Goal: Task Accomplishment & Management: Use online tool/utility

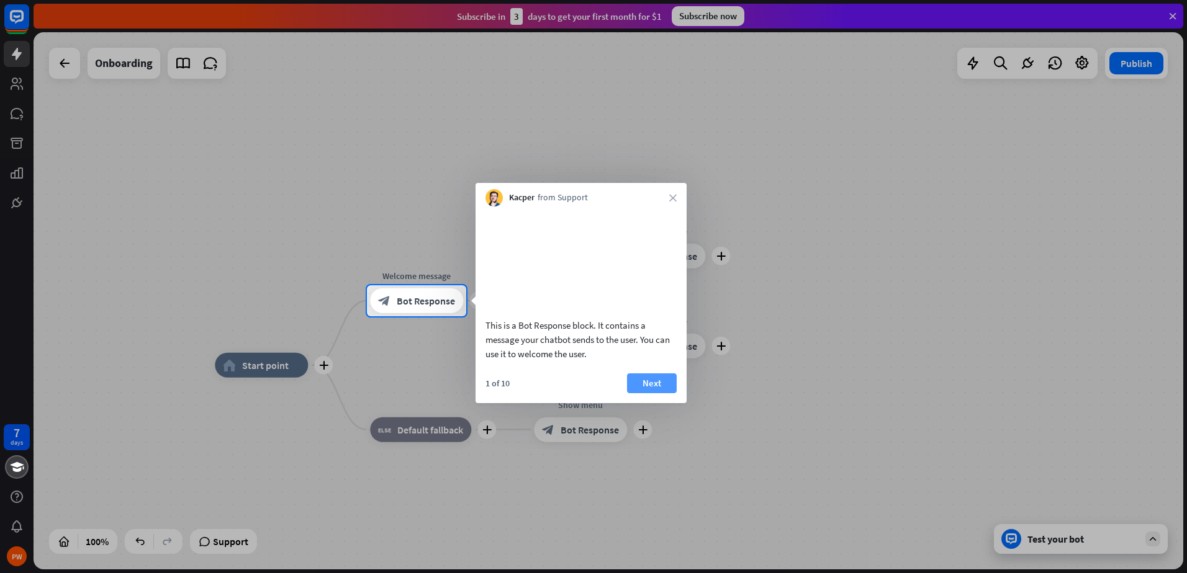
click at [647, 393] on button "Next" at bounding box center [652, 384] width 50 height 20
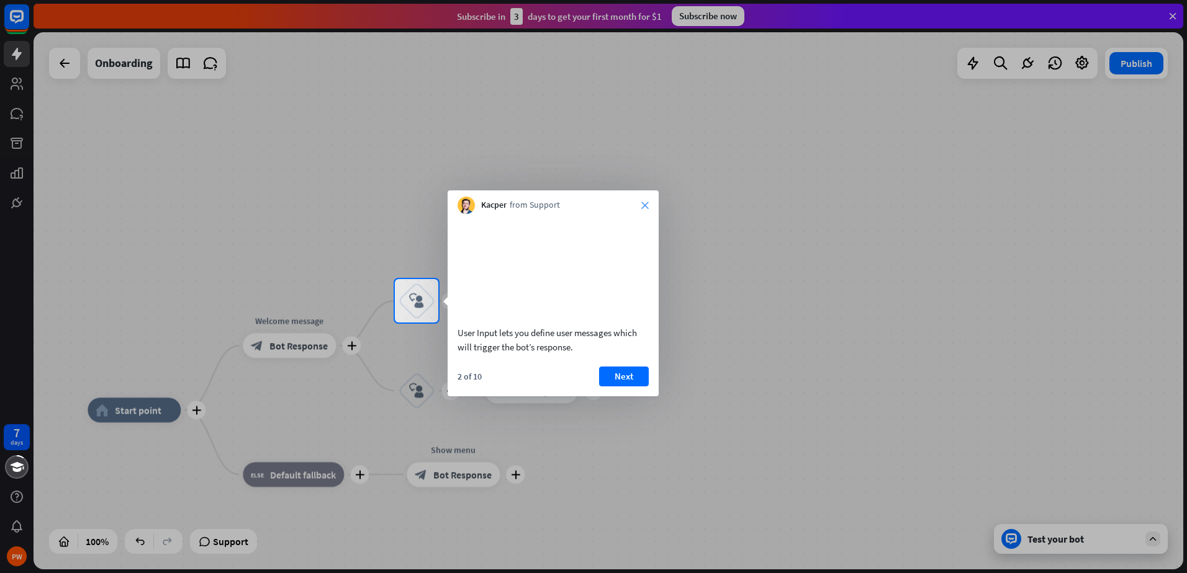
click at [646, 208] on icon "close" at bounding box center [644, 205] width 7 height 7
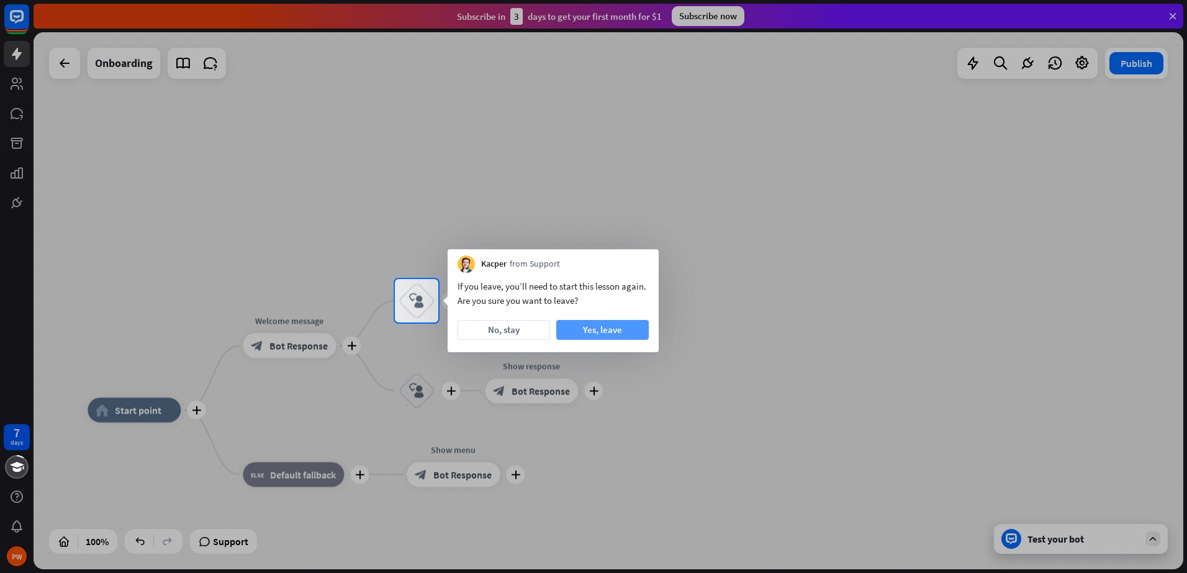
click at [593, 333] on button "Yes, leave" at bounding box center [602, 330] width 92 height 20
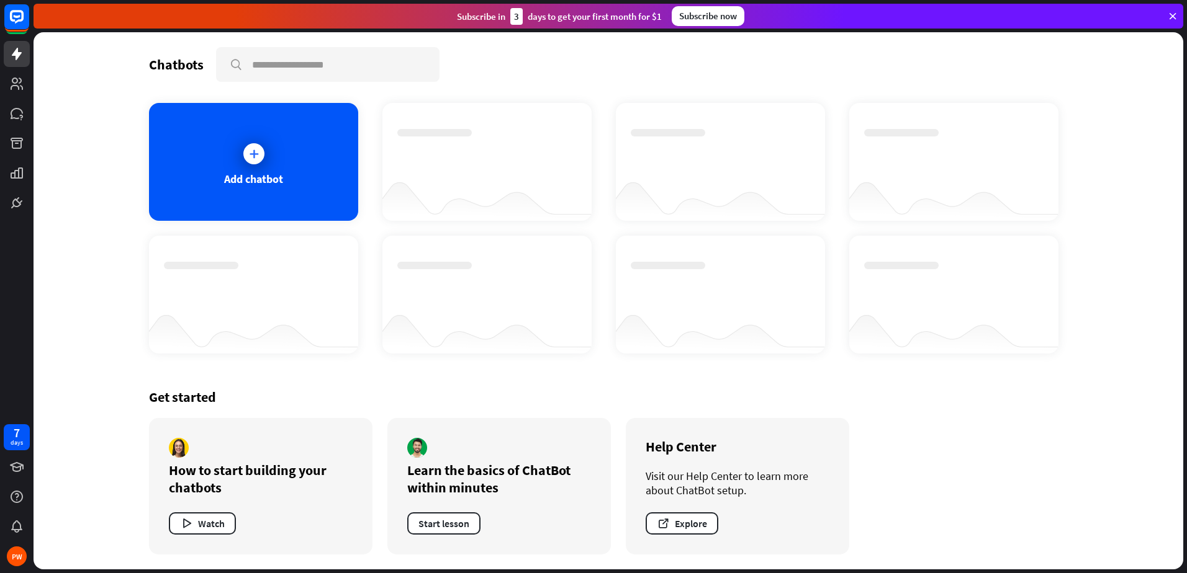
click at [187, 71] on div "Chatbots" at bounding box center [176, 64] width 55 height 17
click at [245, 157] on div at bounding box center [253, 153] width 21 height 21
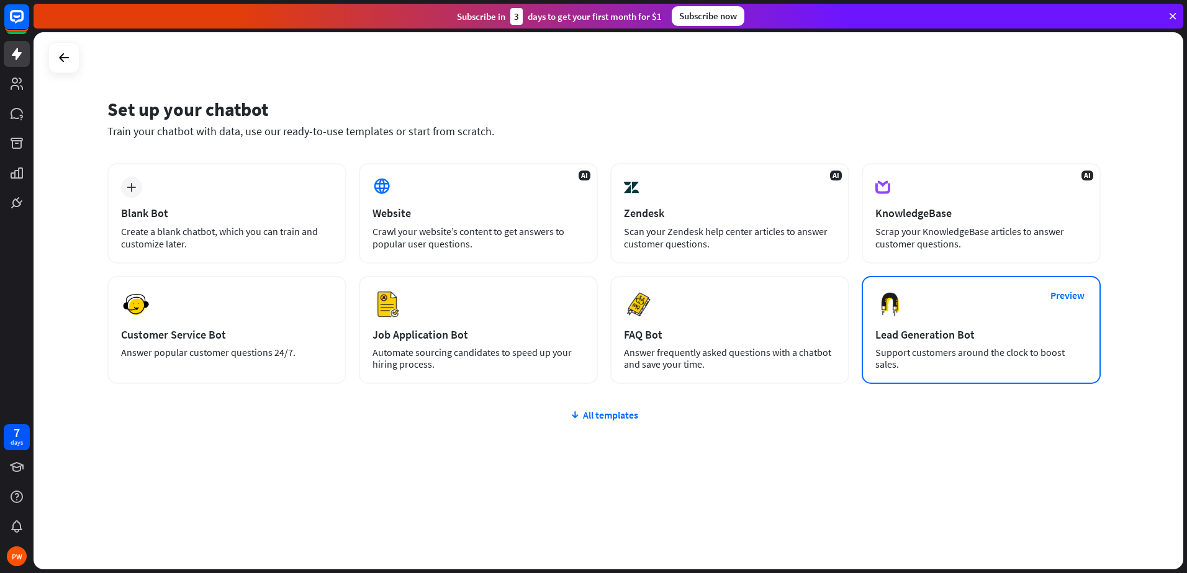
click at [953, 340] on div "Lead Generation Bot" at bounding box center [981, 335] width 212 height 14
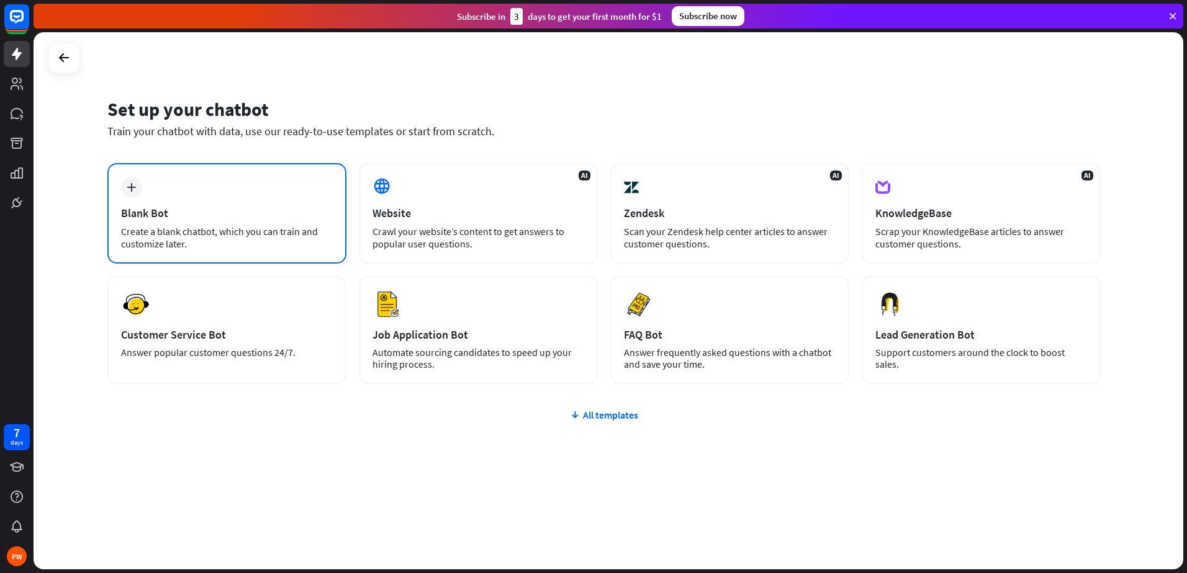
click at [199, 209] on div "Blank Bot" at bounding box center [227, 213] width 212 height 14
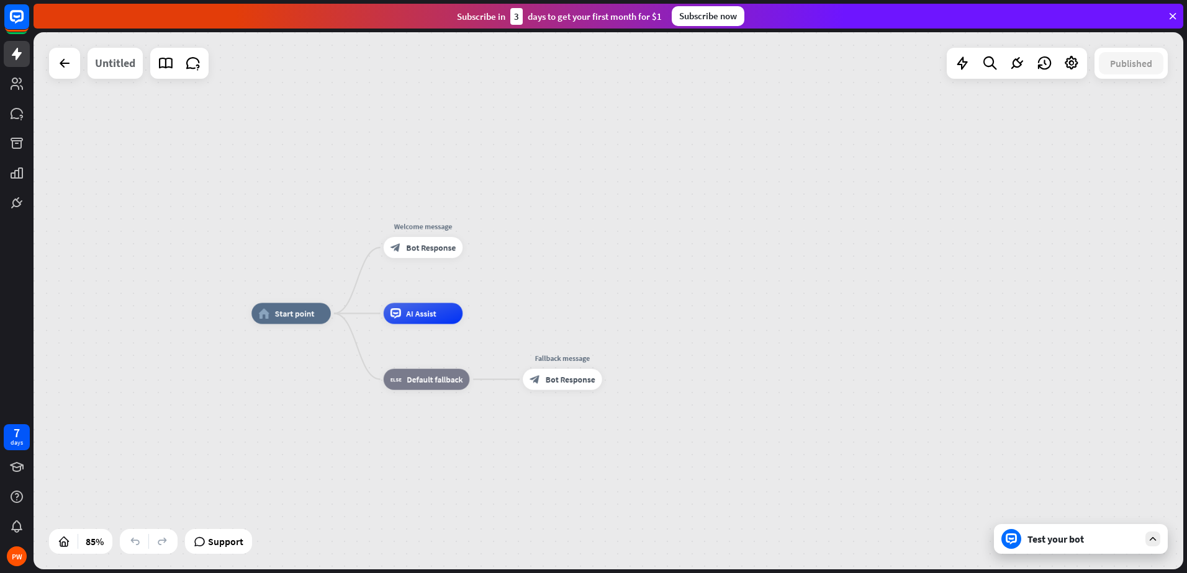
click at [119, 64] on div "Untitled" at bounding box center [115, 63] width 40 height 31
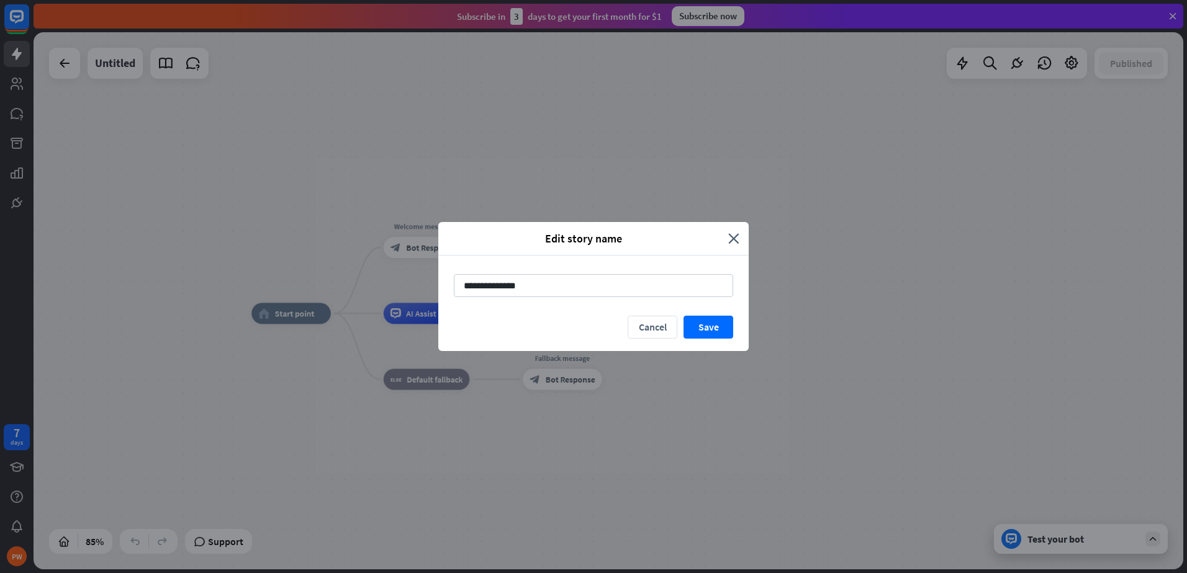
type input "**********"
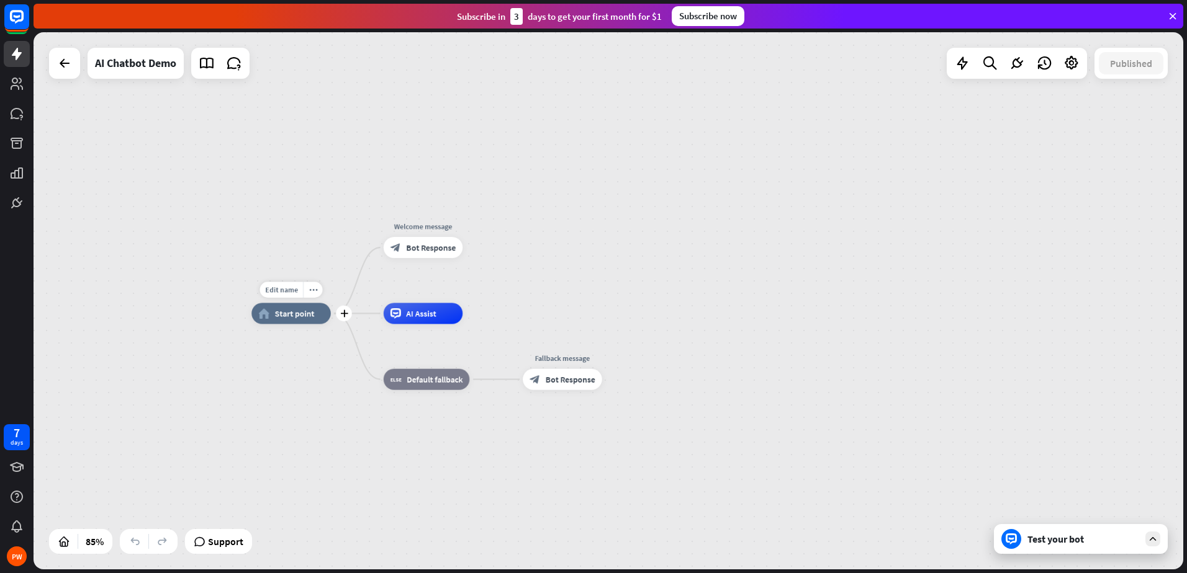
click at [294, 316] on span "Start point" at bounding box center [295, 313] width 40 height 11
click at [298, 290] on div "Edit name" at bounding box center [280, 290] width 43 height 16
click at [282, 251] on div "home_2 Start point Welcome message block_bot_response Bot Response AI Assist bl…" at bounding box center [608, 300] width 1149 height 537
click at [431, 246] on span "Bot Response" at bounding box center [431, 248] width 50 height 11
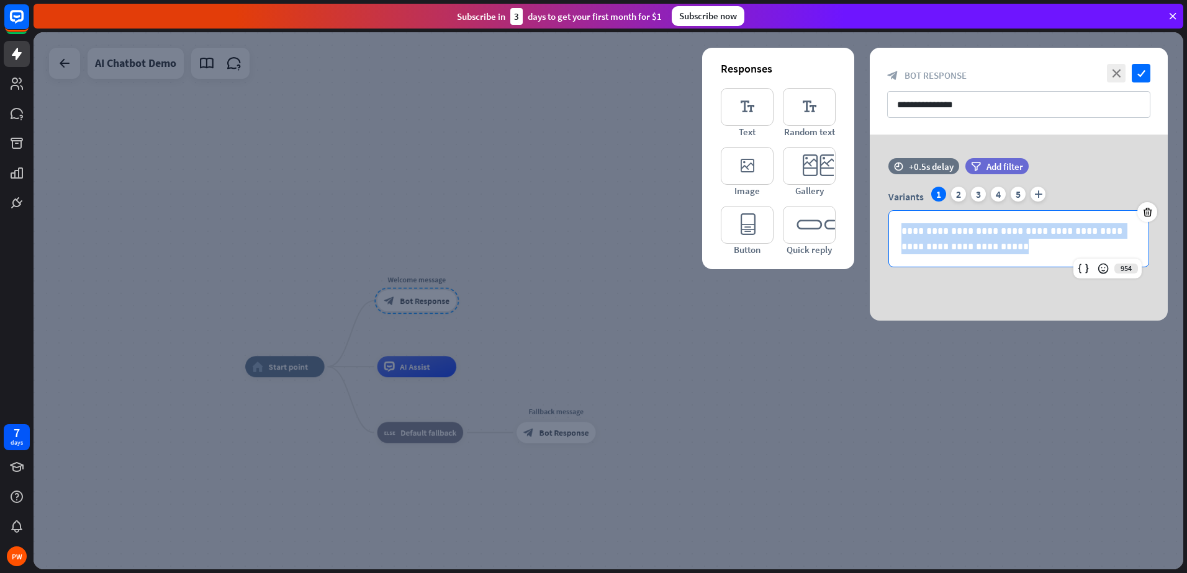
drag, startPoint x: 909, startPoint y: 243, endPoint x: 858, endPoint y: 215, distance: 58.6
click at [858, 215] on div "**********" at bounding box center [1018, 228] width 329 height 186
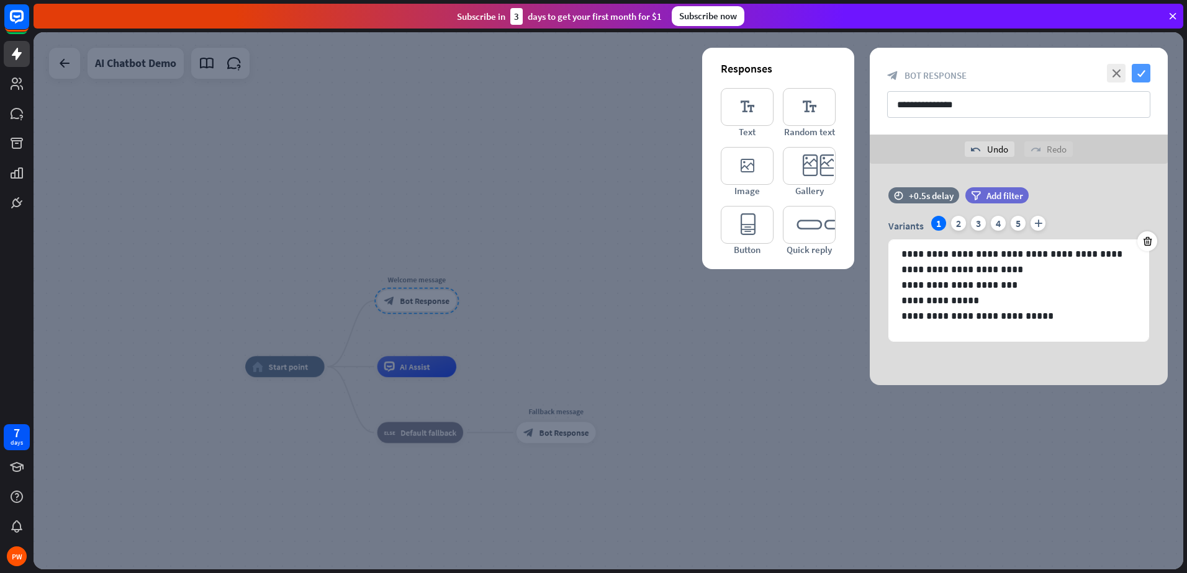
click at [1143, 74] on icon "check" at bounding box center [1140, 73] width 19 height 19
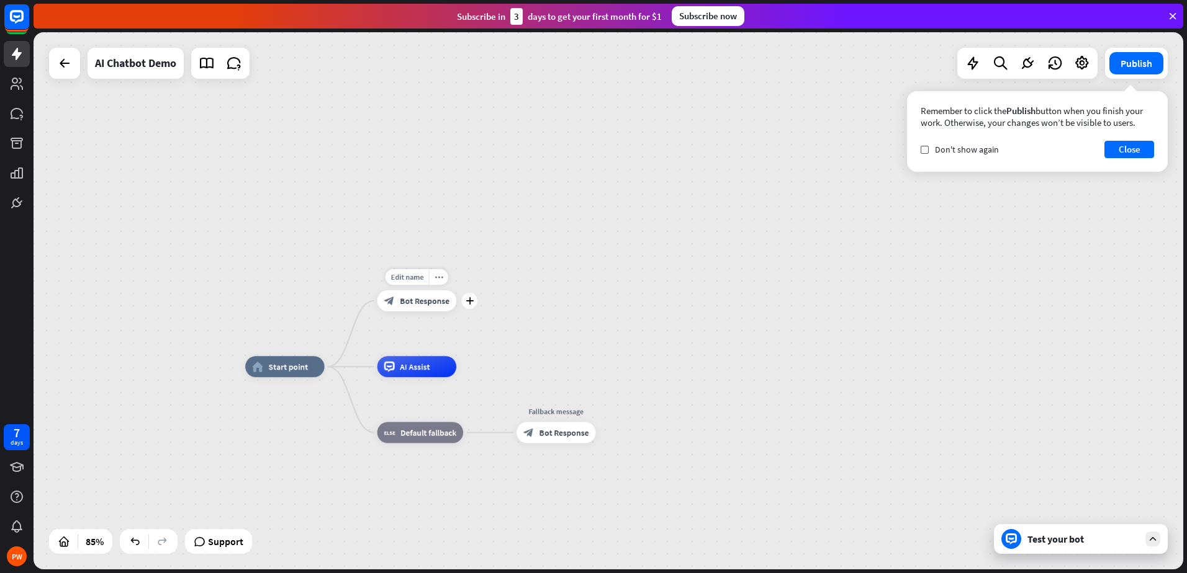
click at [415, 303] on span "Bot Response" at bounding box center [425, 301] width 50 height 11
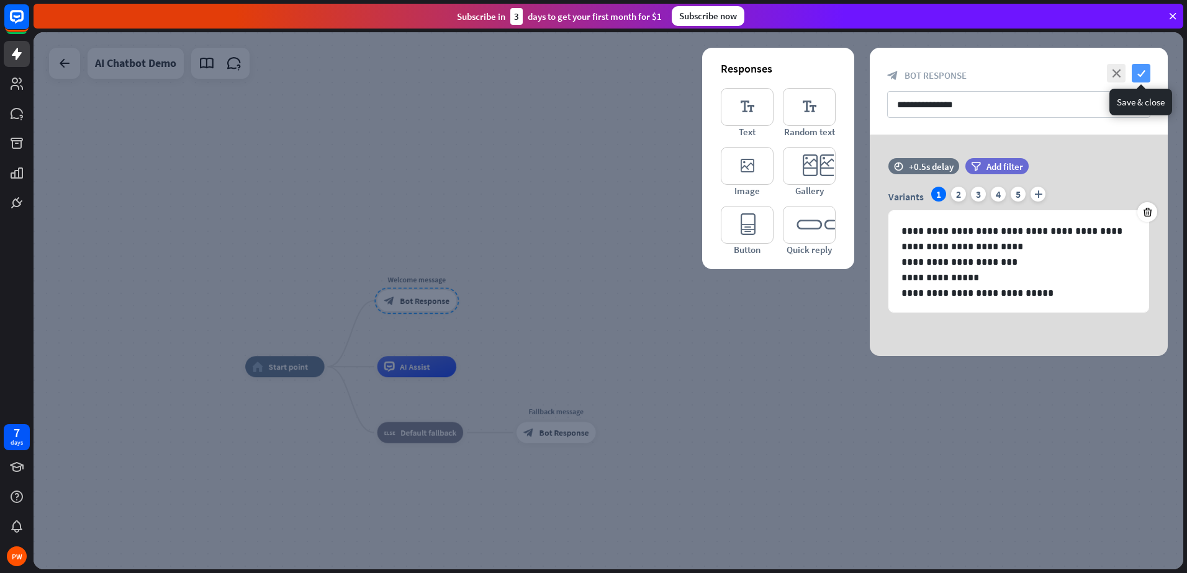
click at [1140, 77] on icon "check" at bounding box center [1140, 73] width 19 height 19
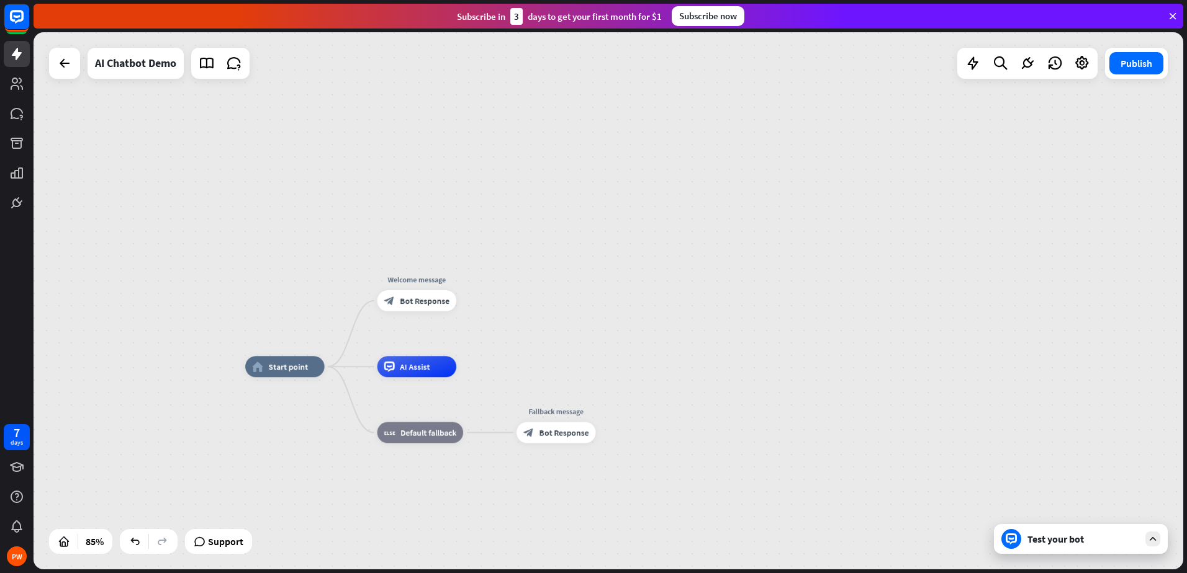
click at [1056, 538] on div "Test your bot" at bounding box center [1083, 539] width 112 height 12
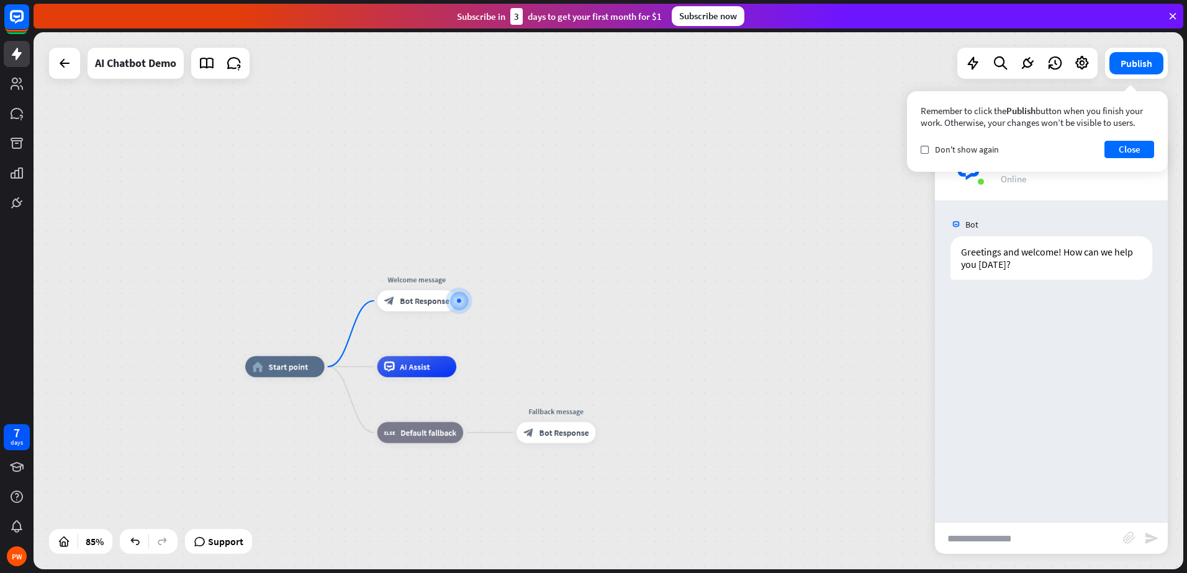
click at [1039, 539] on input "text" at bounding box center [1029, 538] width 188 height 31
click at [1125, 149] on button "Close" at bounding box center [1129, 149] width 50 height 17
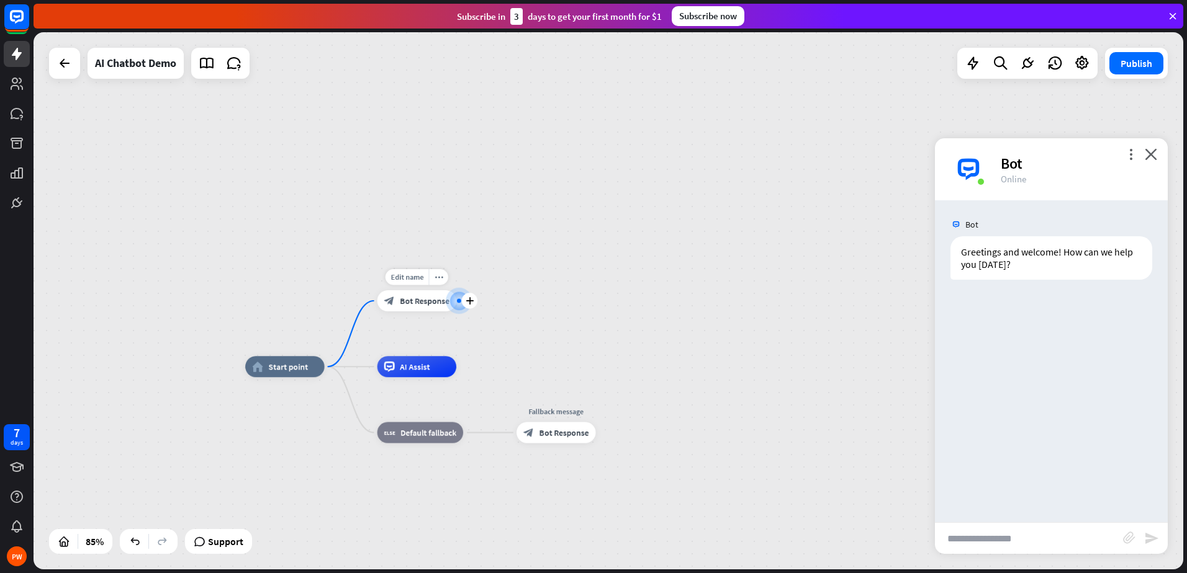
click at [428, 301] on span "Bot Response" at bounding box center [425, 301] width 50 height 11
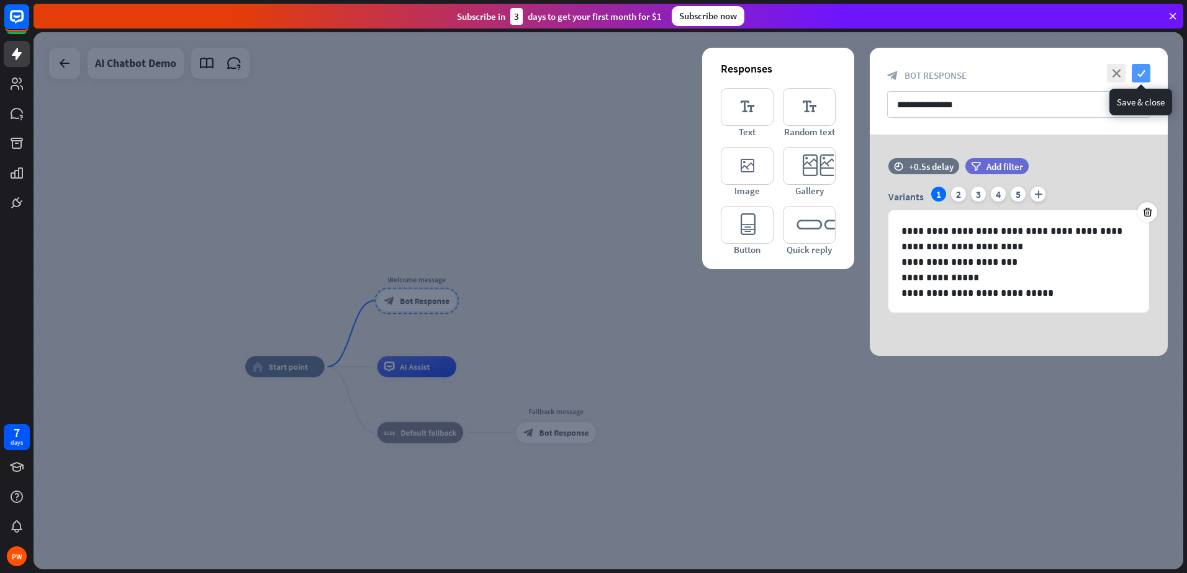
click at [1139, 72] on icon "check" at bounding box center [1140, 73] width 19 height 19
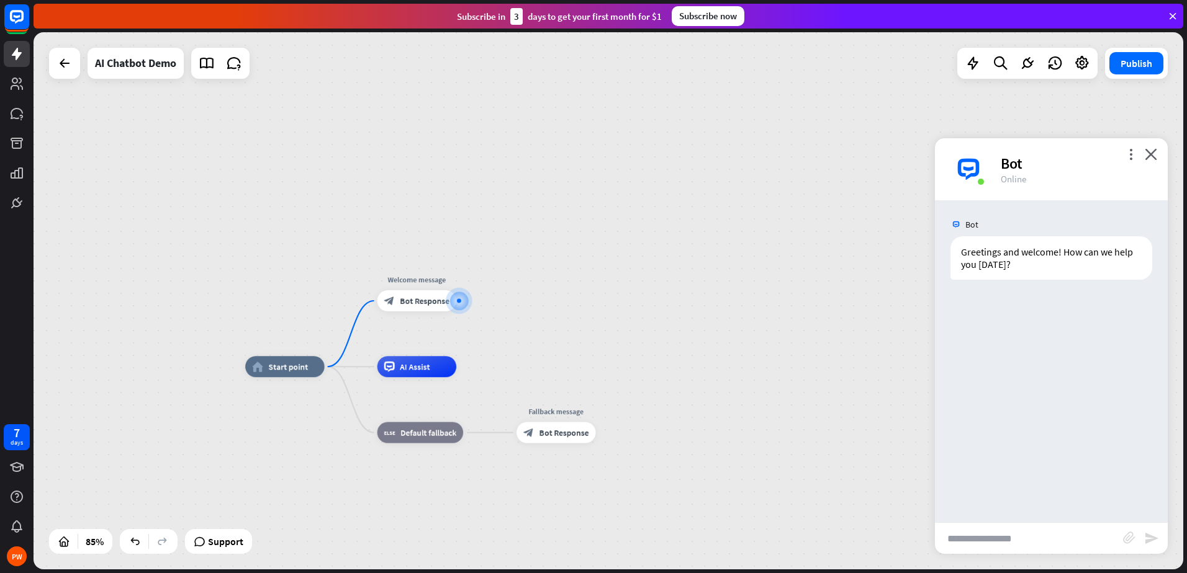
click at [1023, 533] on input "text" at bounding box center [1029, 538] width 188 height 31
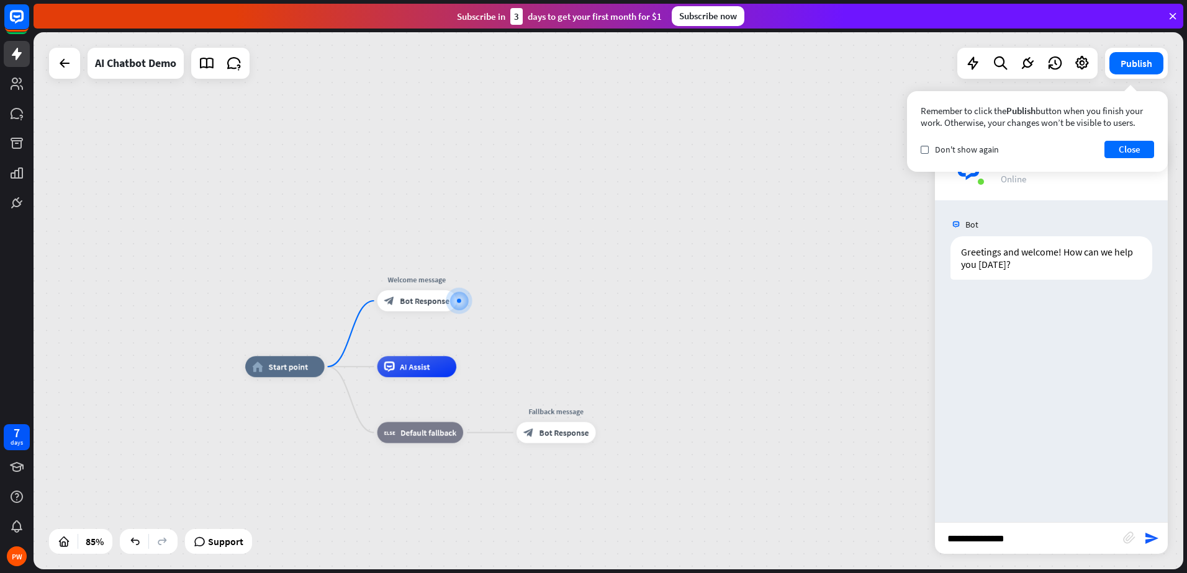
type input "**********"
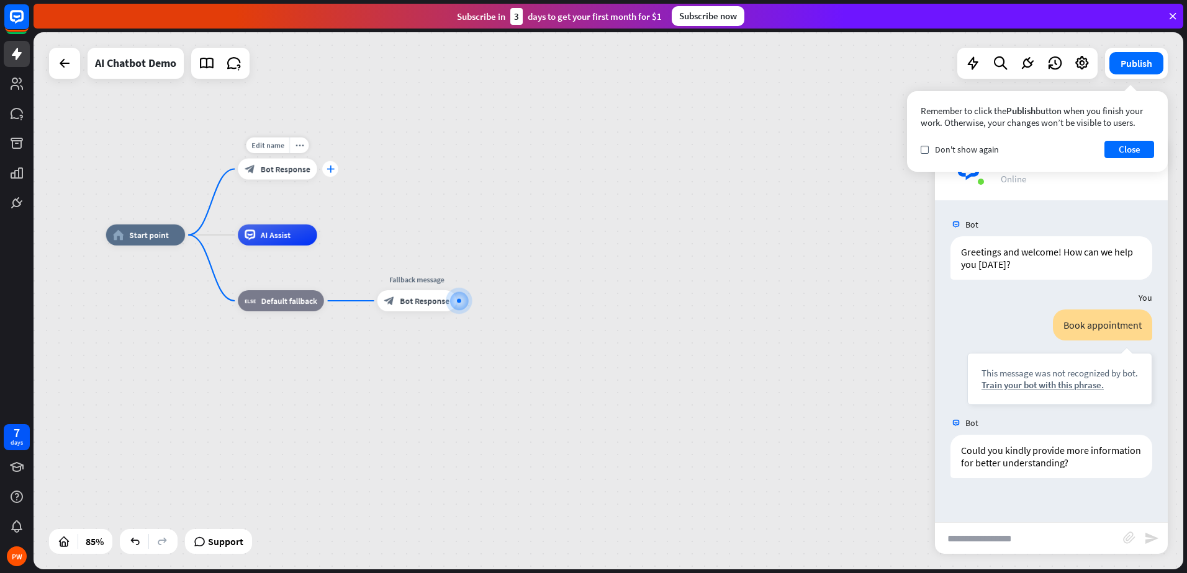
click at [335, 169] on div "plus" at bounding box center [330, 169] width 16 height 16
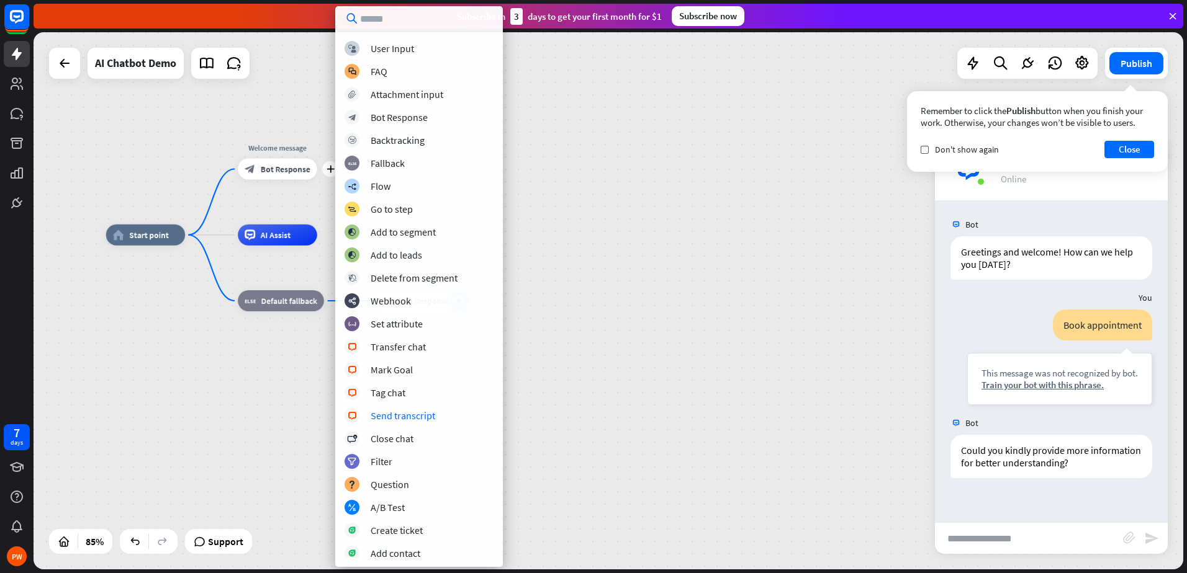
click at [608, 361] on div "home_2 Start point plus Welcome message block_bot_response Bot Response AI Assi…" at bounding box center [594, 463] width 977 height 457
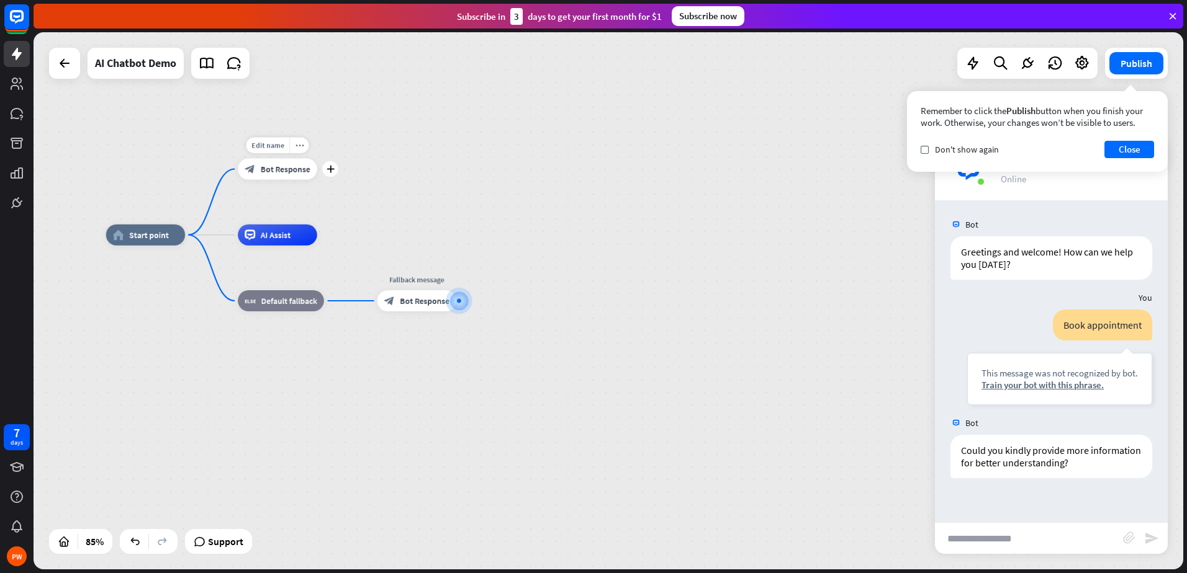
click at [274, 179] on div "block_bot_response Bot Response" at bounding box center [277, 169] width 79 height 21
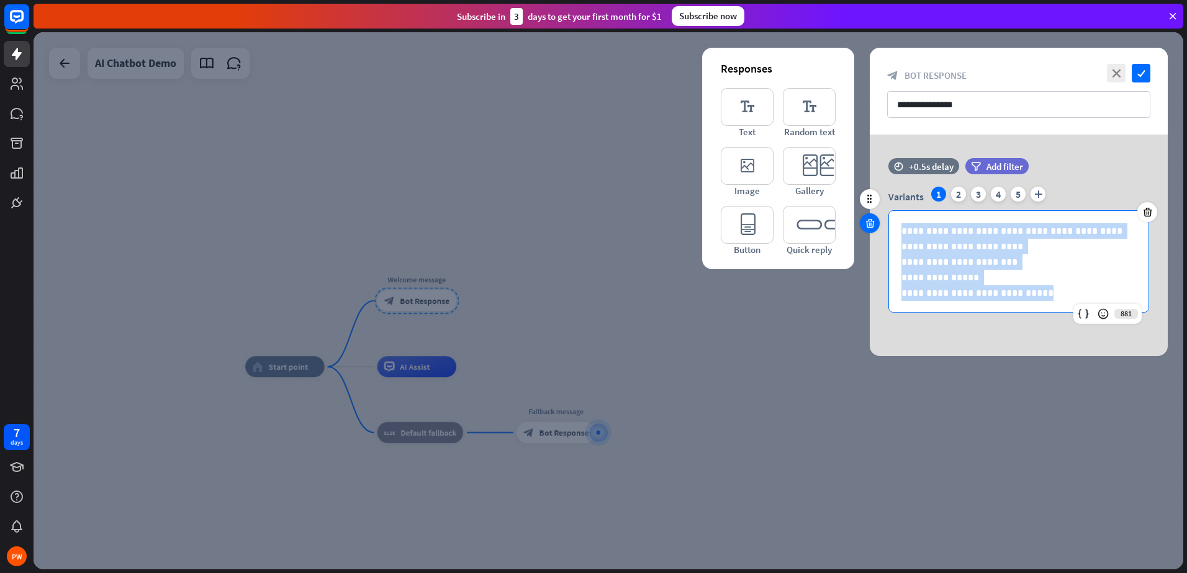
drag, startPoint x: 1037, startPoint y: 294, endPoint x: 875, endPoint y: 221, distance: 177.8
click at [877, 217] on div "**********" at bounding box center [1018, 241] width 298 height 167
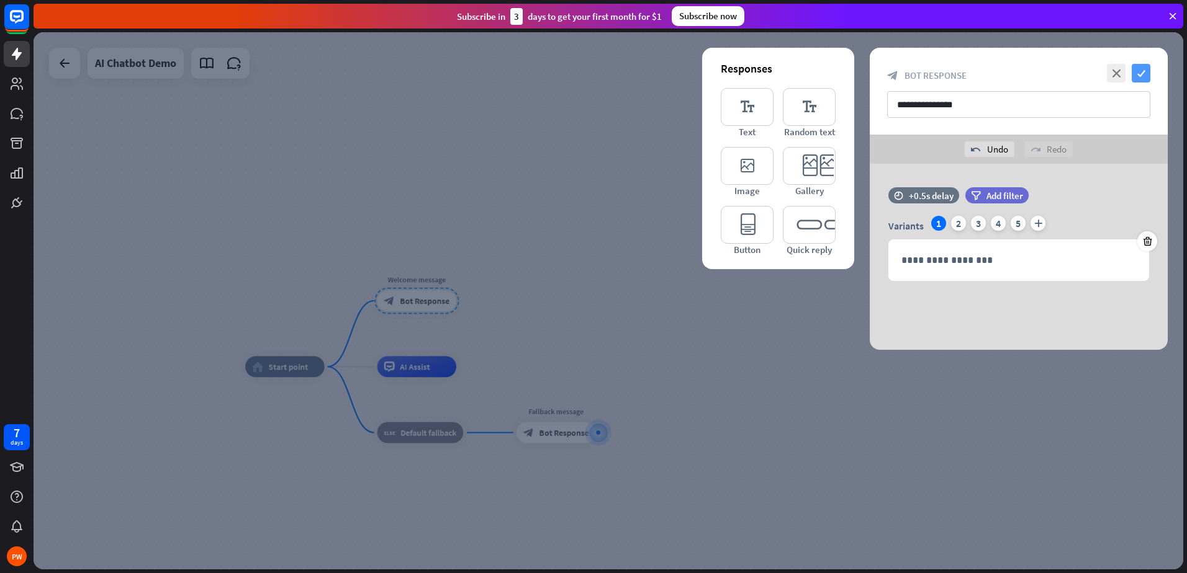
click at [1139, 72] on icon "check" at bounding box center [1140, 73] width 19 height 19
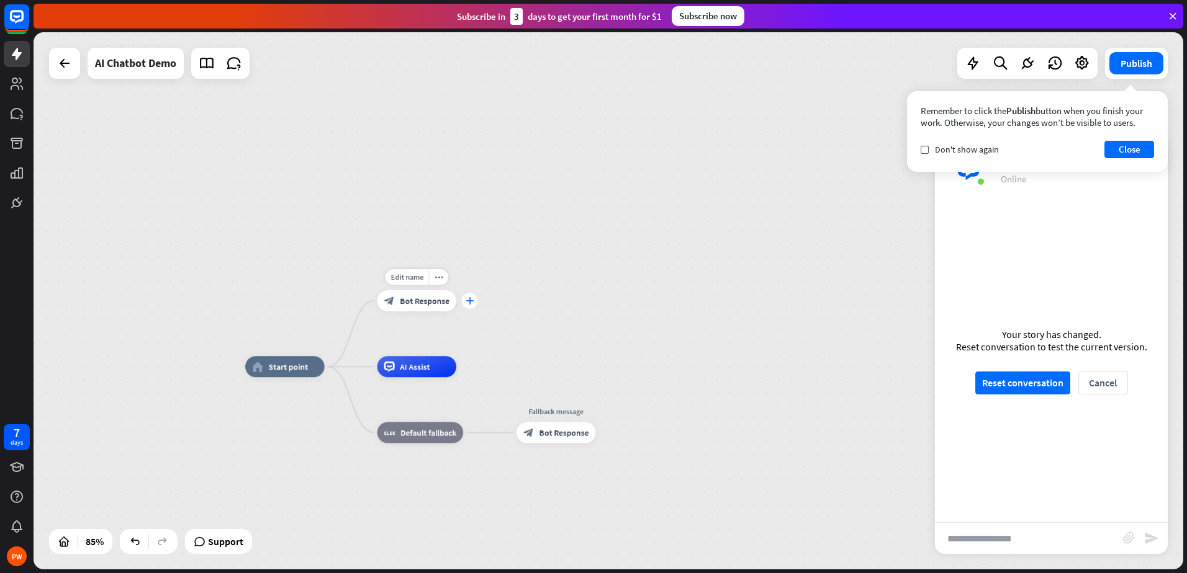
click at [472, 303] on icon "plus" at bounding box center [469, 300] width 8 height 7
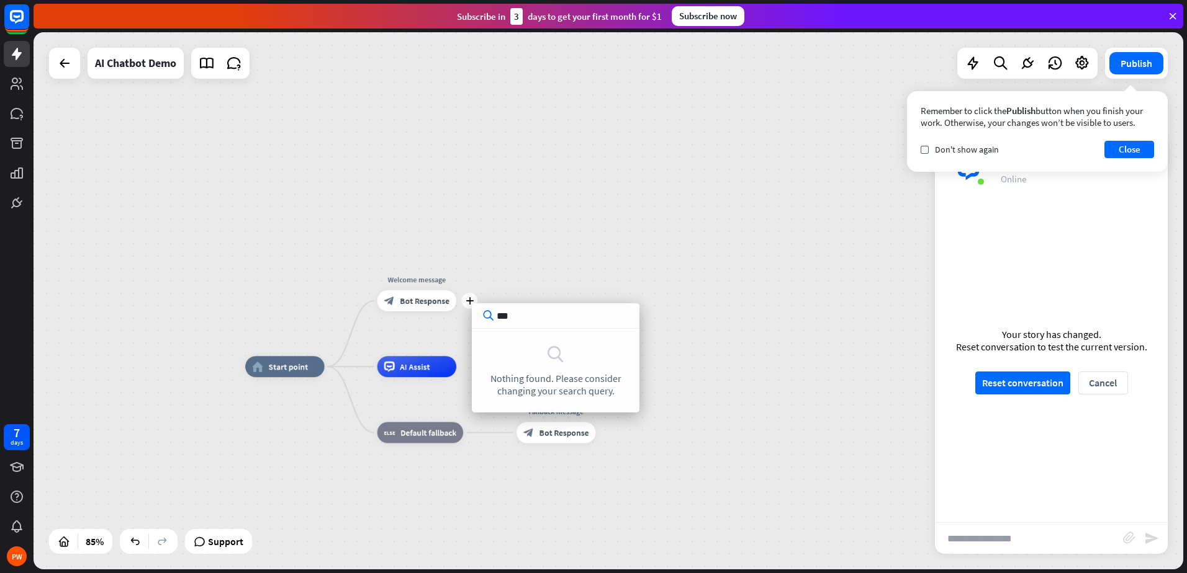
type input "****"
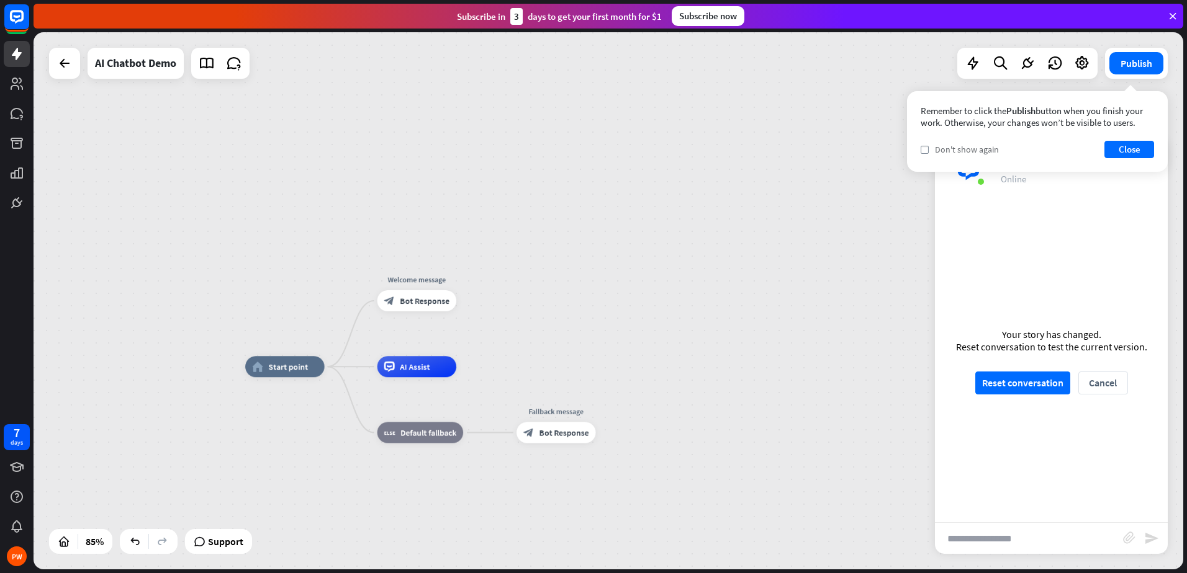
click at [969, 150] on span "Don't show again" at bounding box center [967, 149] width 64 height 11
click at [1141, 150] on button "Close" at bounding box center [1129, 149] width 50 height 17
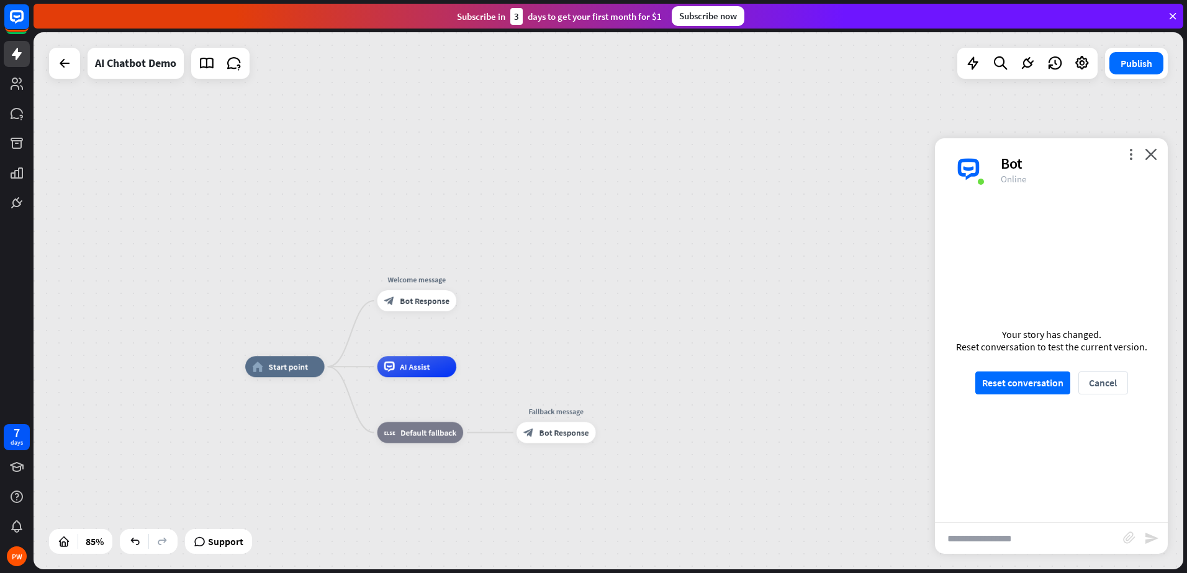
click at [547, 181] on div "home_2 Start point Welcome message block_bot_response Bot Response AI Assist bl…" at bounding box center [608, 300] width 1149 height 537
click at [56, 67] on div at bounding box center [64, 63] width 25 height 25
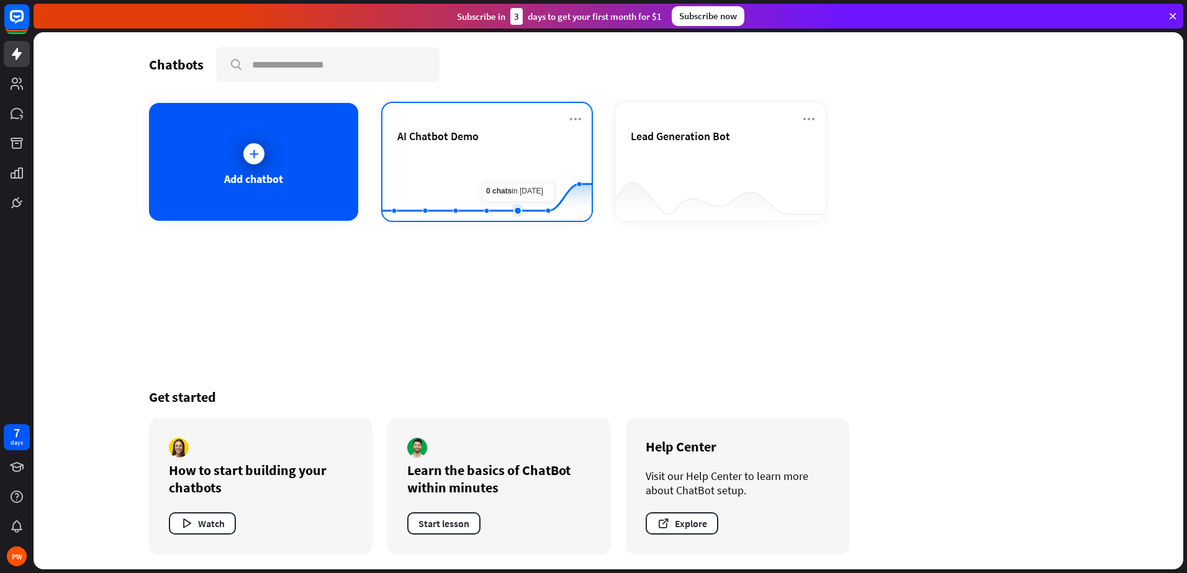
click at [508, 158] on rect at bounding box center [486, 190] width 209 height 78
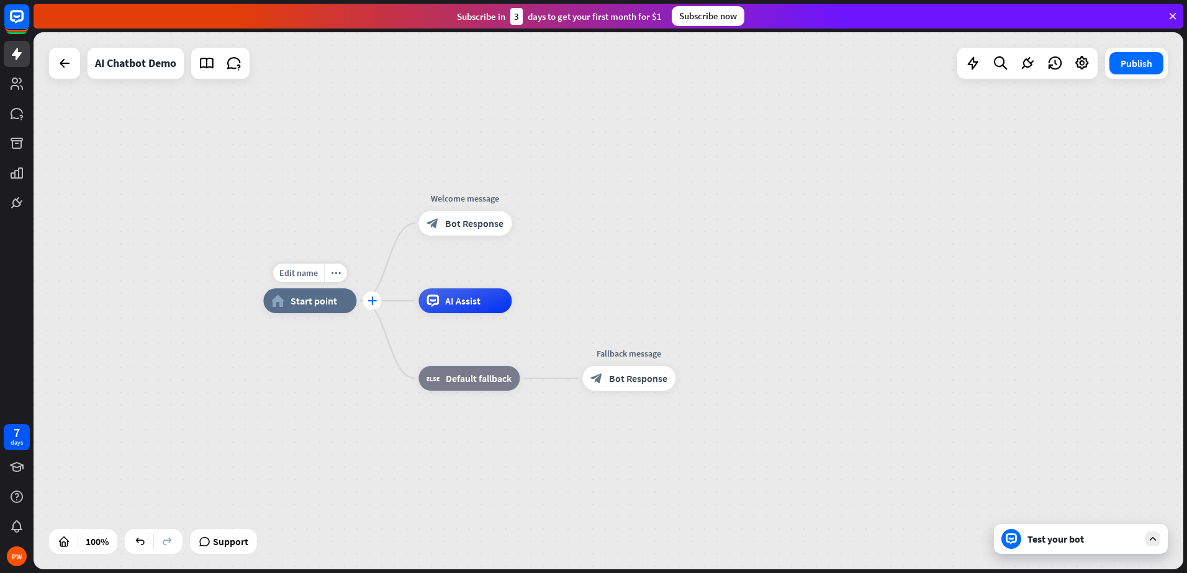
click at [372, 306] on div "plus" at bounding box center [371, 301] width 19 height 19
click at [294, 310] on div "home_2 Start point" at bounding box center [309, 301] width 93 height 25
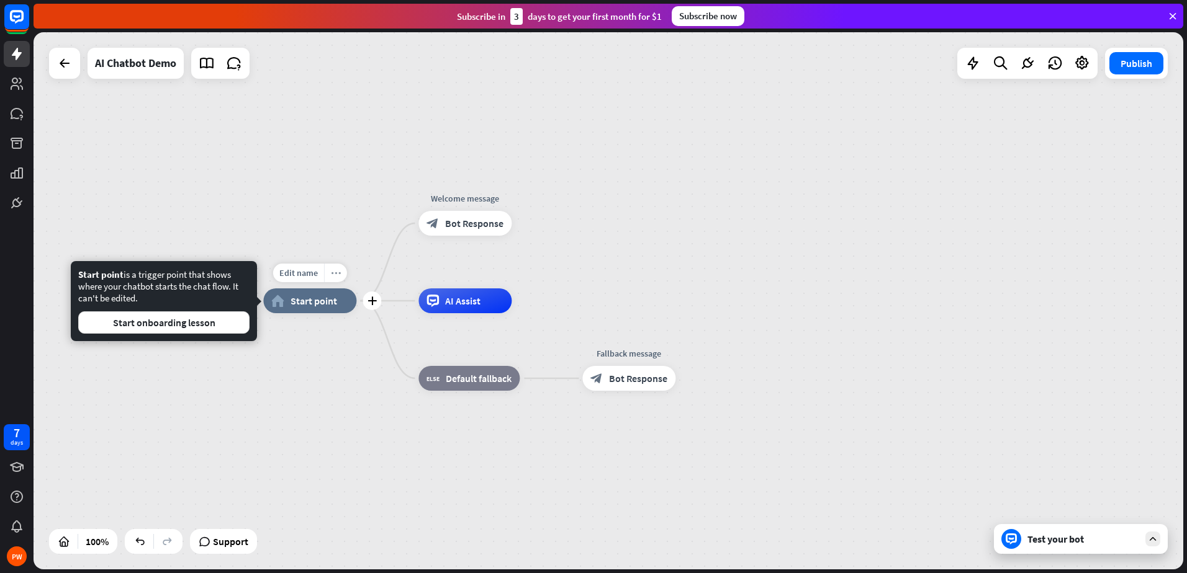
click at [331, 277] on icon "more_horiz" at bounding box center [336, 273] width 10 height 9
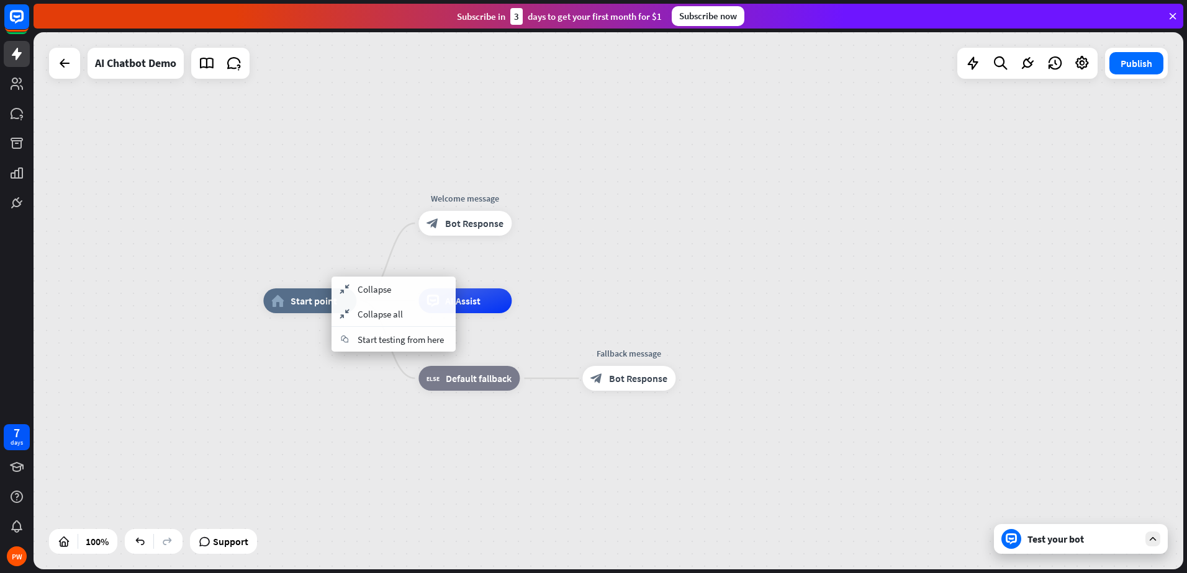
click at [281, 387] on div "home_2 Start point Welcome message block_bot_response Bot Response AI Assist bl…" at bounding box center [837, 569] width 1149 height 537
click at [310, 307] on span "Start point" at bounding box center [313, 301] width 47 height 12
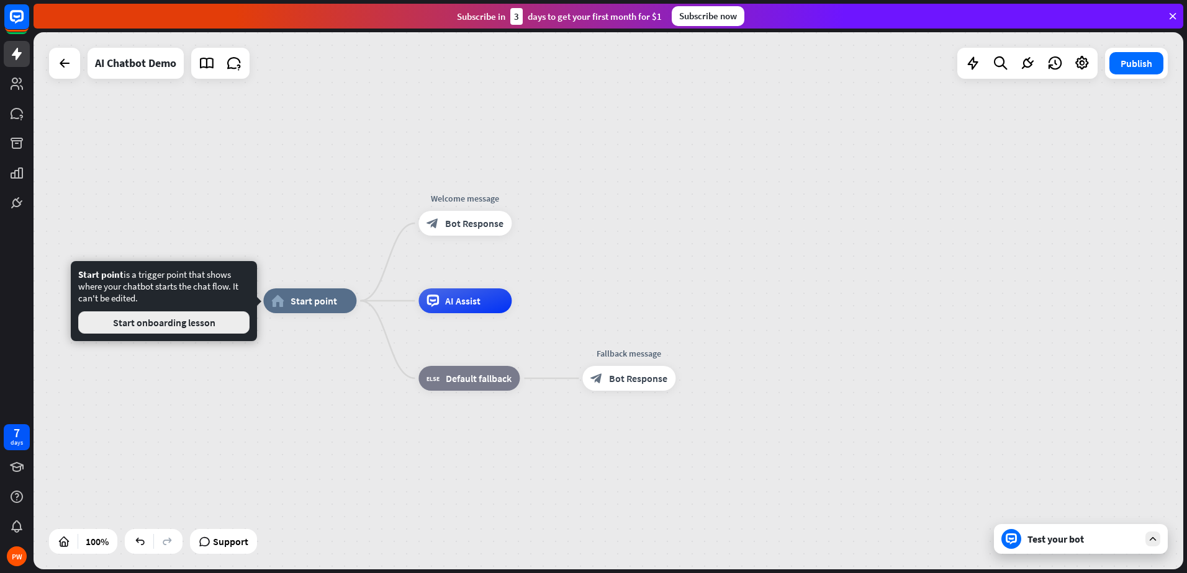
click at [174, 325] on button "Start onboarding lesson" at bounding box center [163, 323] width 171 height 22
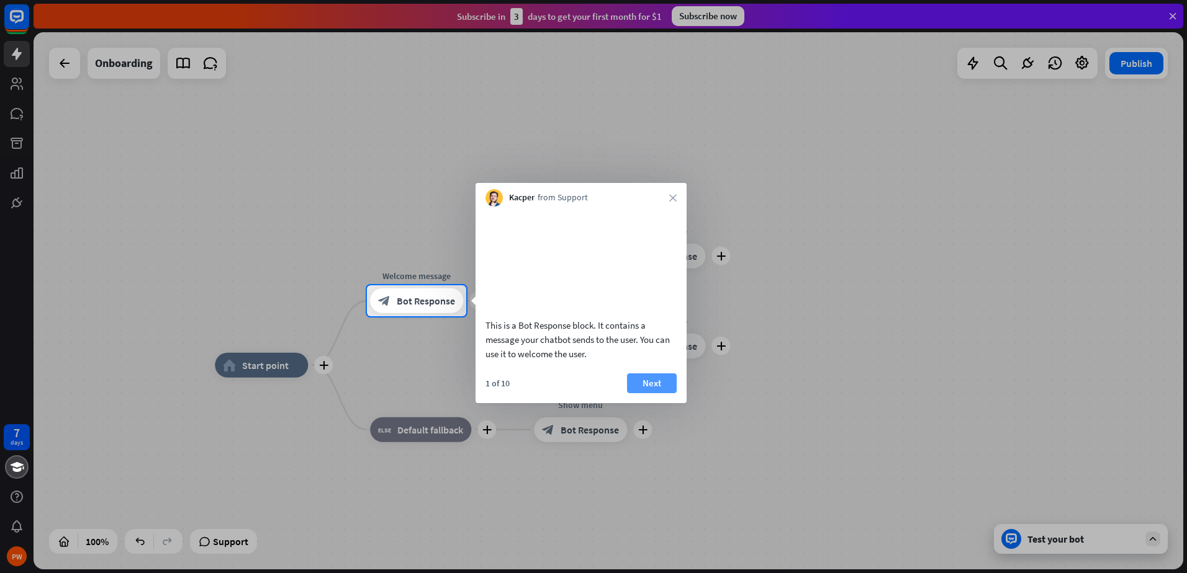
click at [660, 393] on button "Next" at bounding box center [652, 384] width 50 height 20
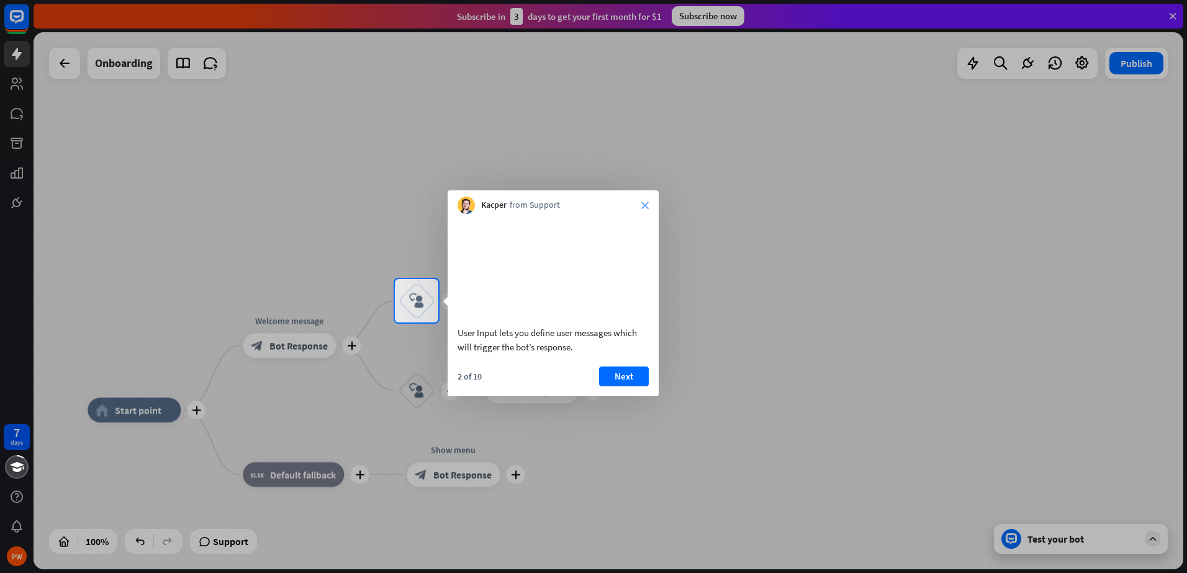
click at [645, 205] on icon "close" at bounding box center [644, 205] width 7 height 7
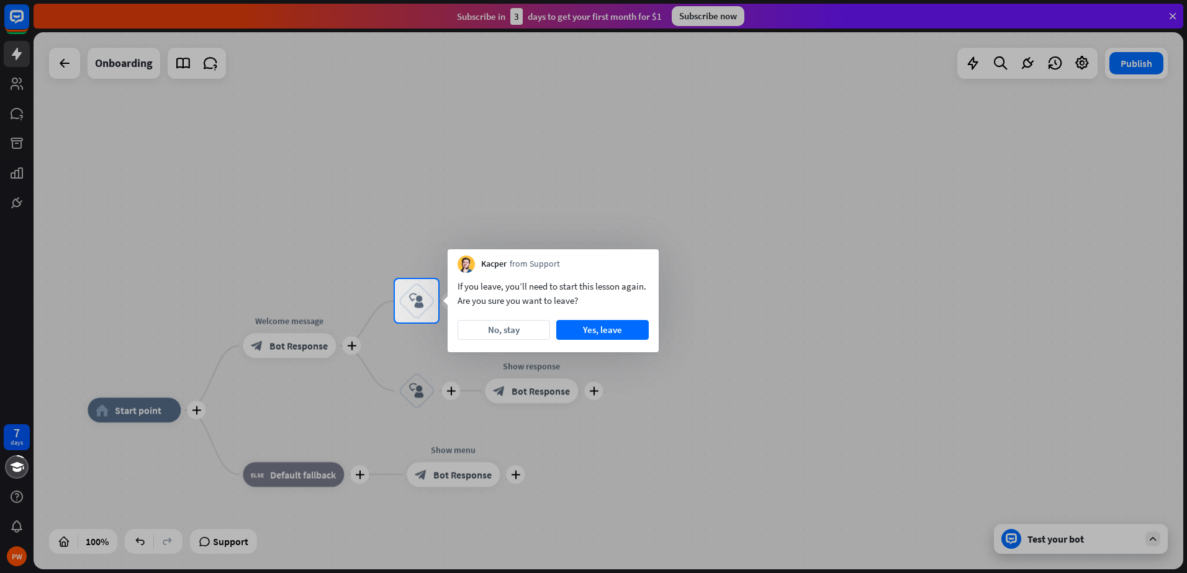
click at [488, 320] on div "If you leave, you’ll need to start this lesson again. Are you sure you want to …" at bounding box center [552, 312] width 211 height 79
click at [527, 335] on button "No, stay" at bounding box center [503, 330] width 92 height 20
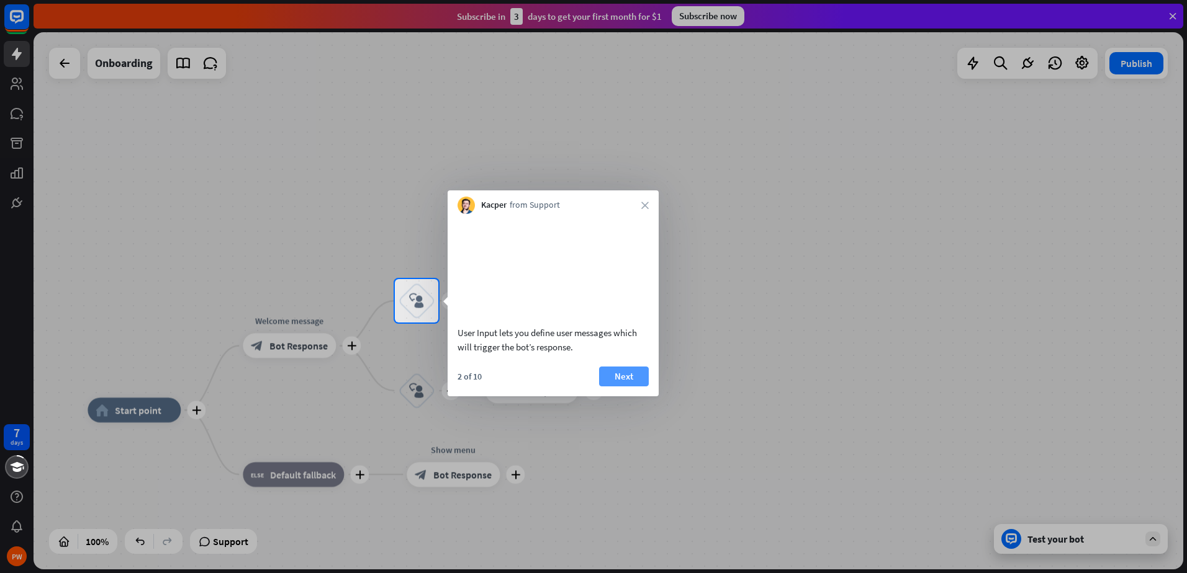
click at [634, 387] on button "Next" at bounding box center [624, 377] width 50 height 20
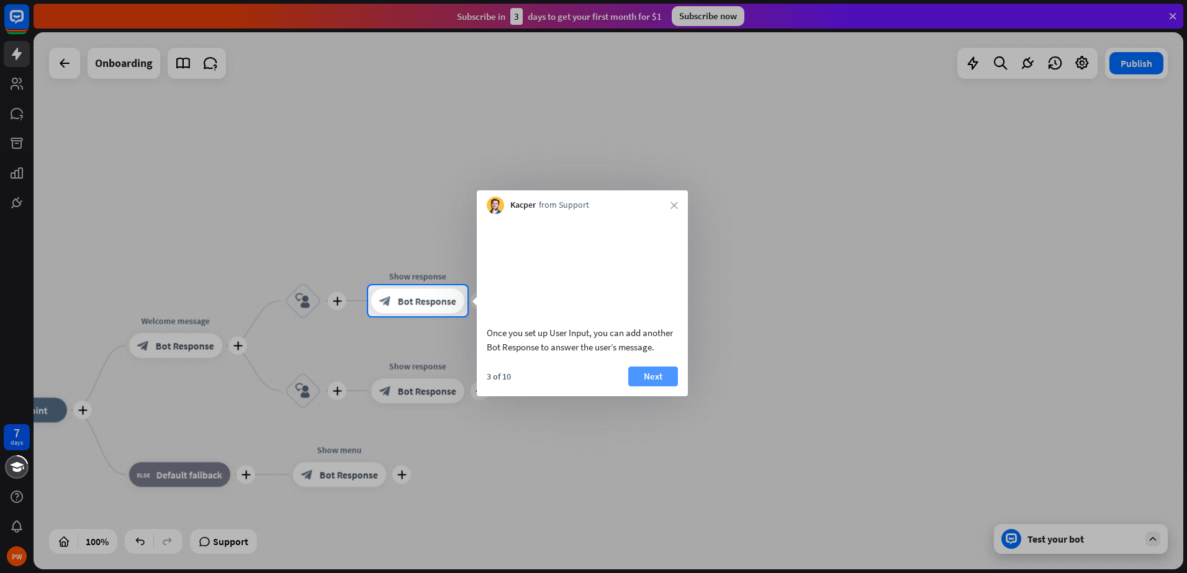
click at [657, 383] on button "Next" at bounding box center [653, 377] width 50 height 20
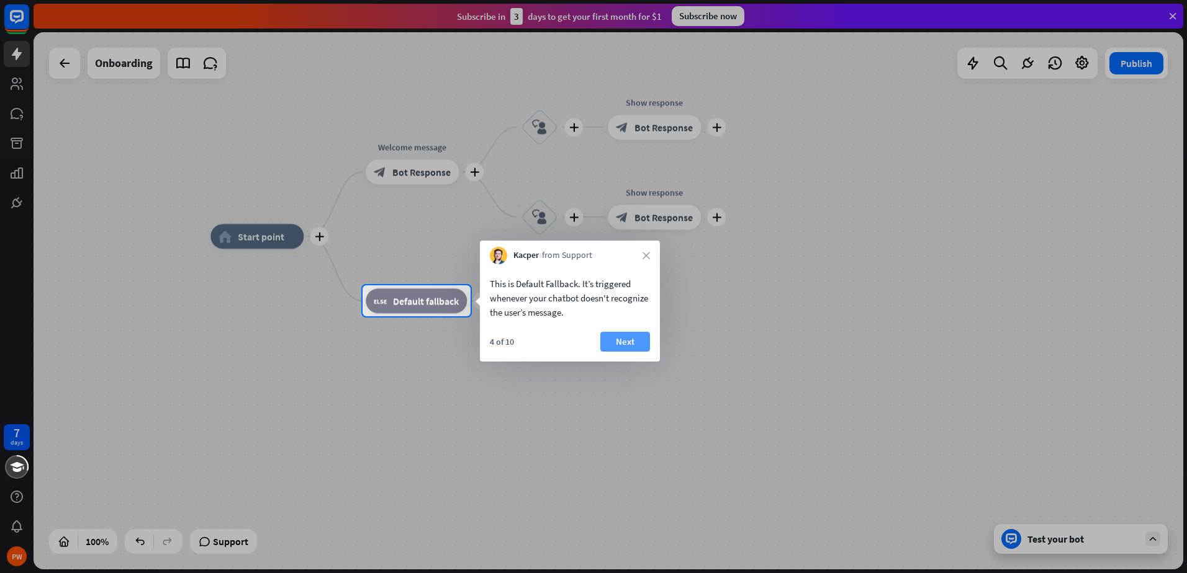
click at [611, 337] on button "Next" at bounding box center [625, 342] width 50 height 20
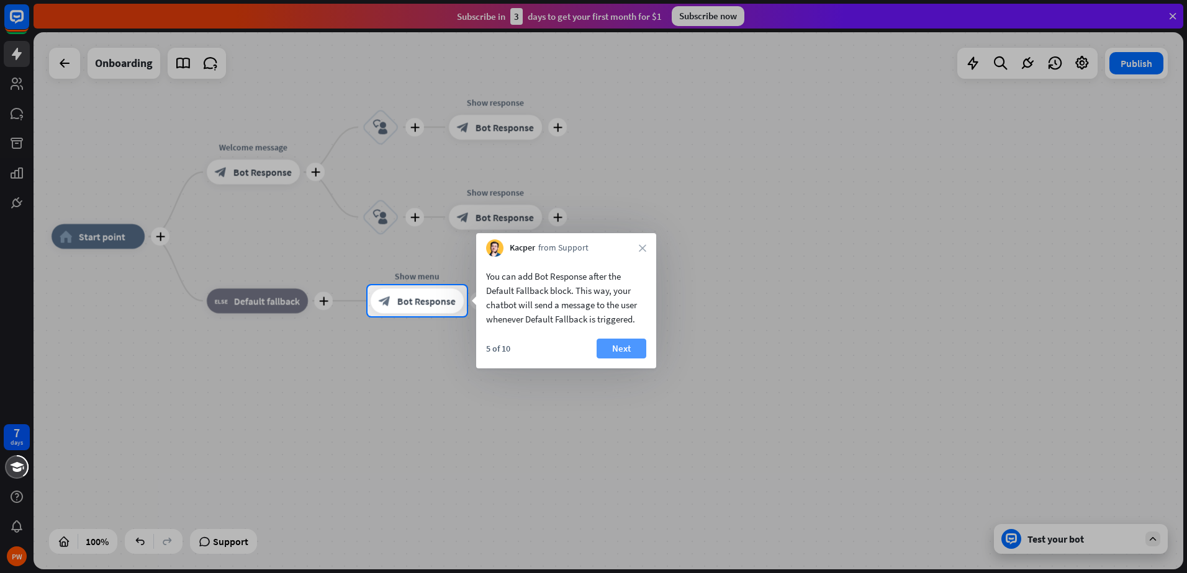
click at [613, 346] on button "Next" at bounding box center [621, 349] width 50 height 20
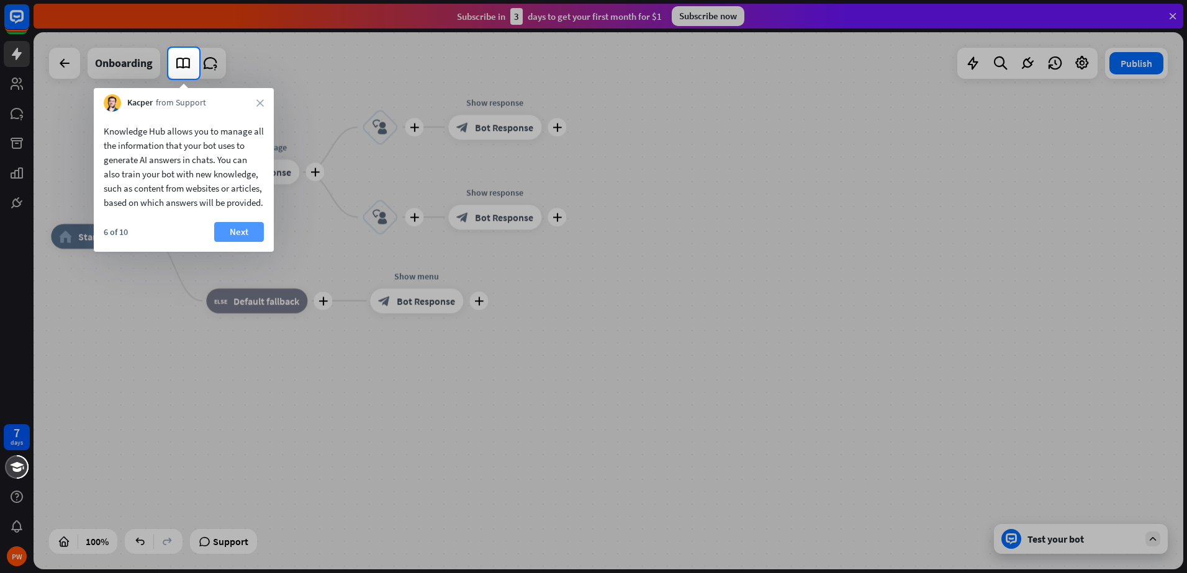
click at [235, 242] on button "Next" at bounding box center [239, 232] width 50 height 20
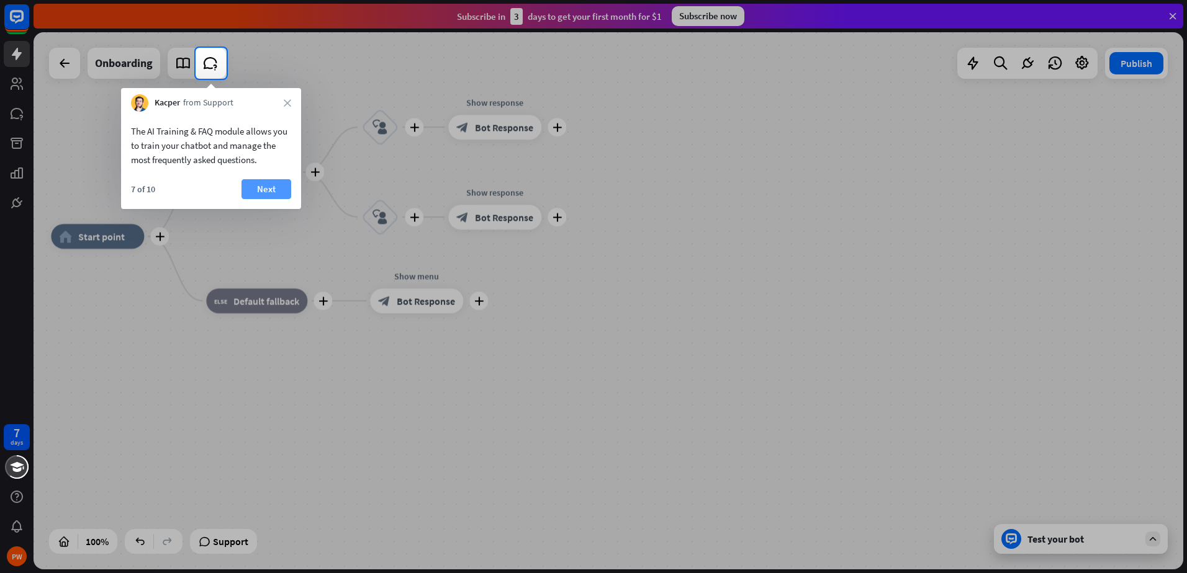
click at [263, 186] on button "Next" at bounding box center [266, 189] width 50 height 20
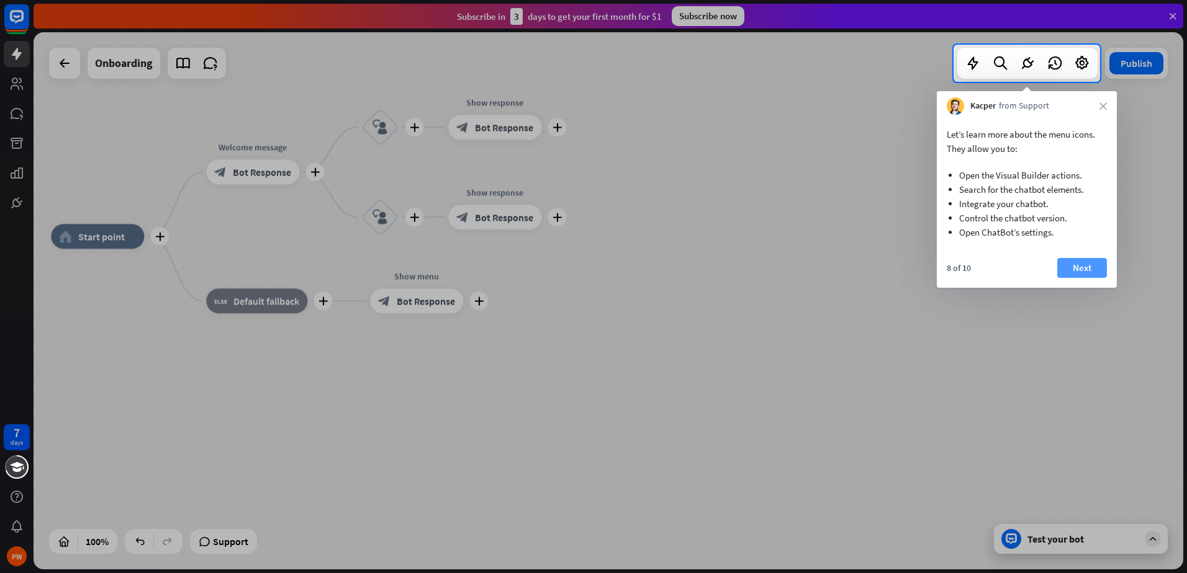
click at [1088, 269] on button "Next" at bounding box center [1082, 268] width 50 height 20
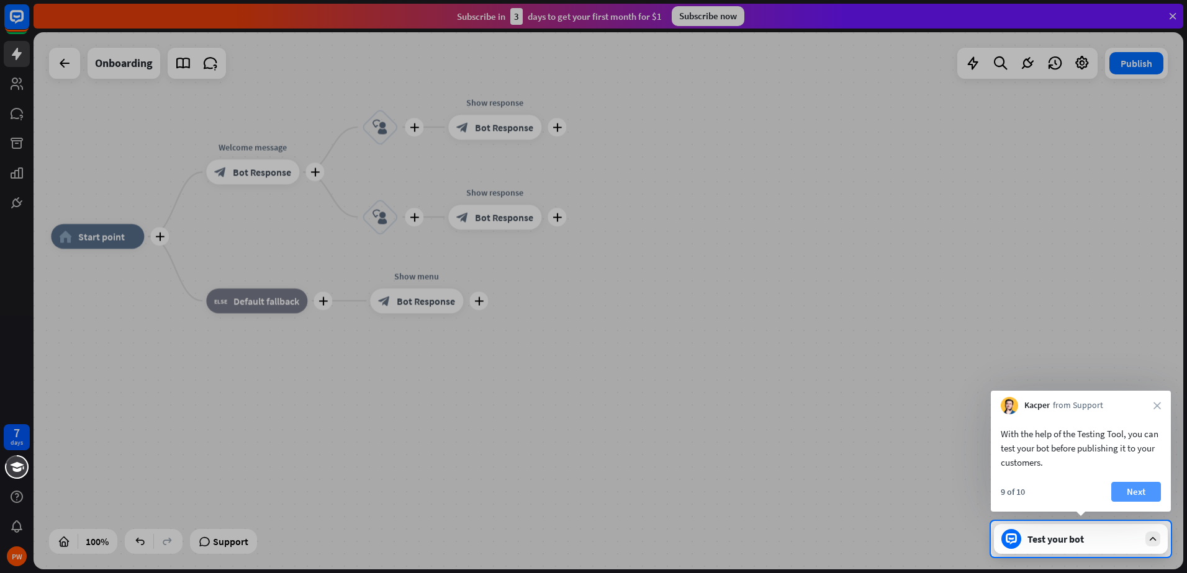
click at [1126, 488] on button "Next" at bounding box center [1136, 492] width 50 height 20
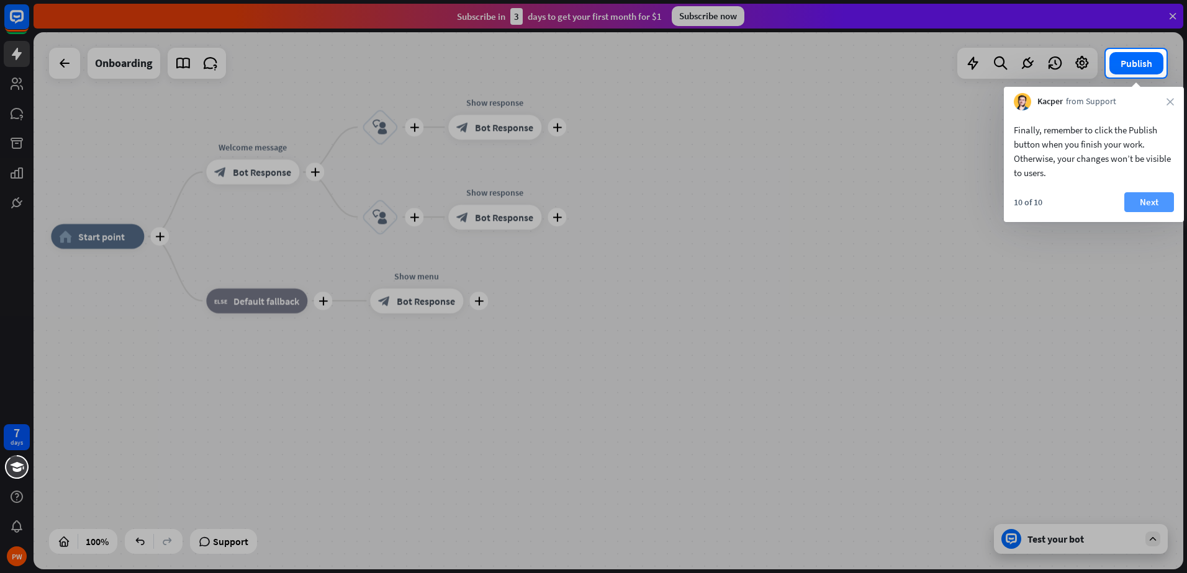
click at [1148, 200] on button "Next" at bounding box center [1149, 202] width 50 height 20
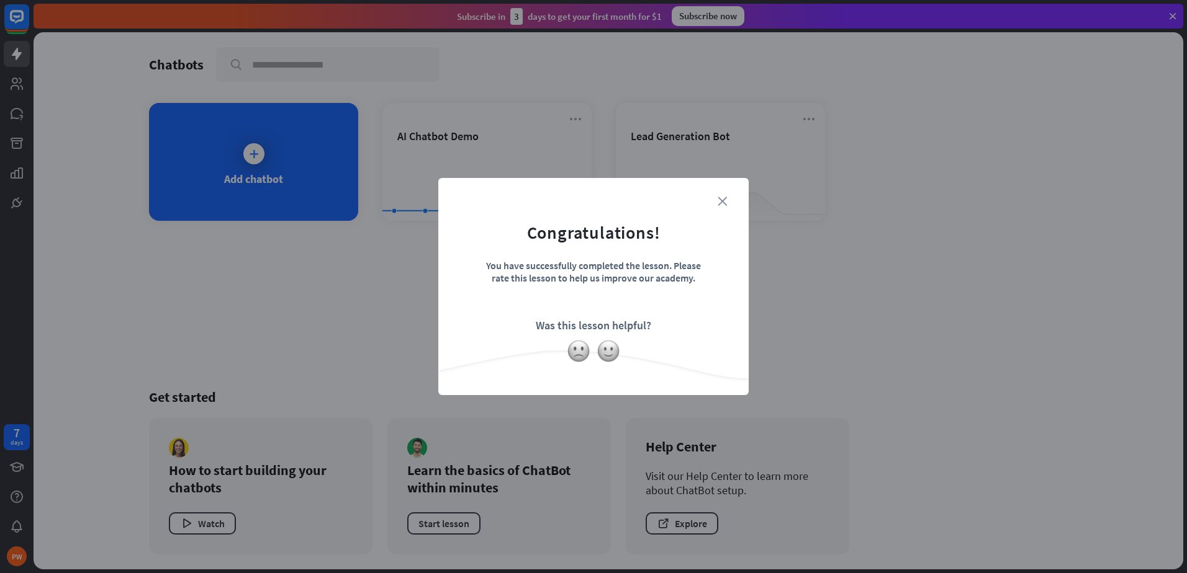
click at [722, 202] on icon "close" at bounding box center [721, 201] width 9 height 9
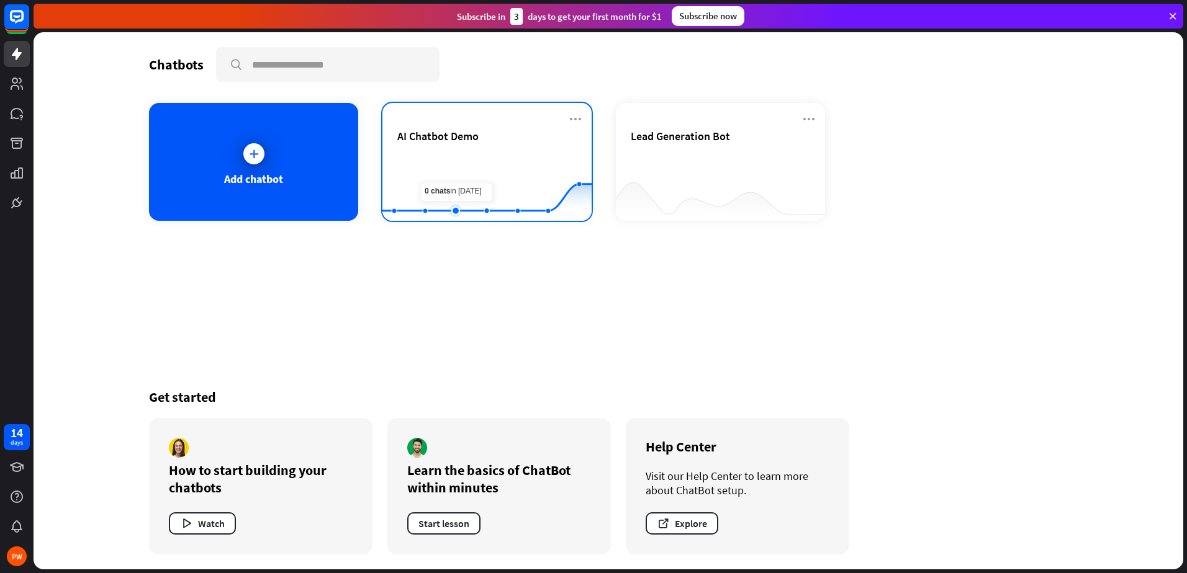
click at [462, 173] on rect at bounding box center [486, 190] width 209 height 78
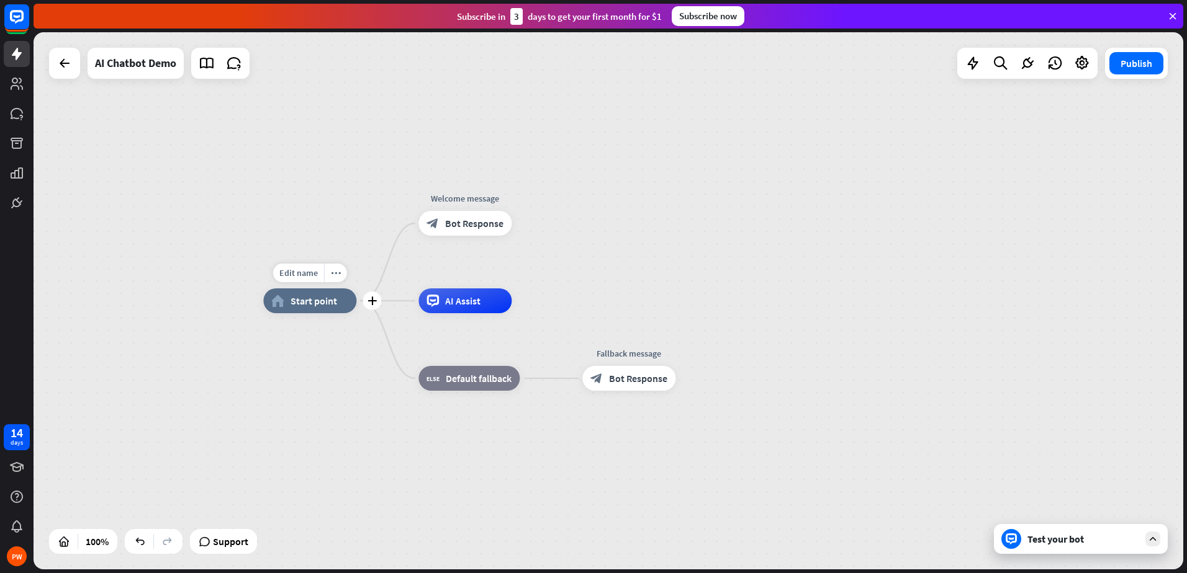
click at [298, 302] on span "Start point" at bounding box center [313, 301] width 47 height 12
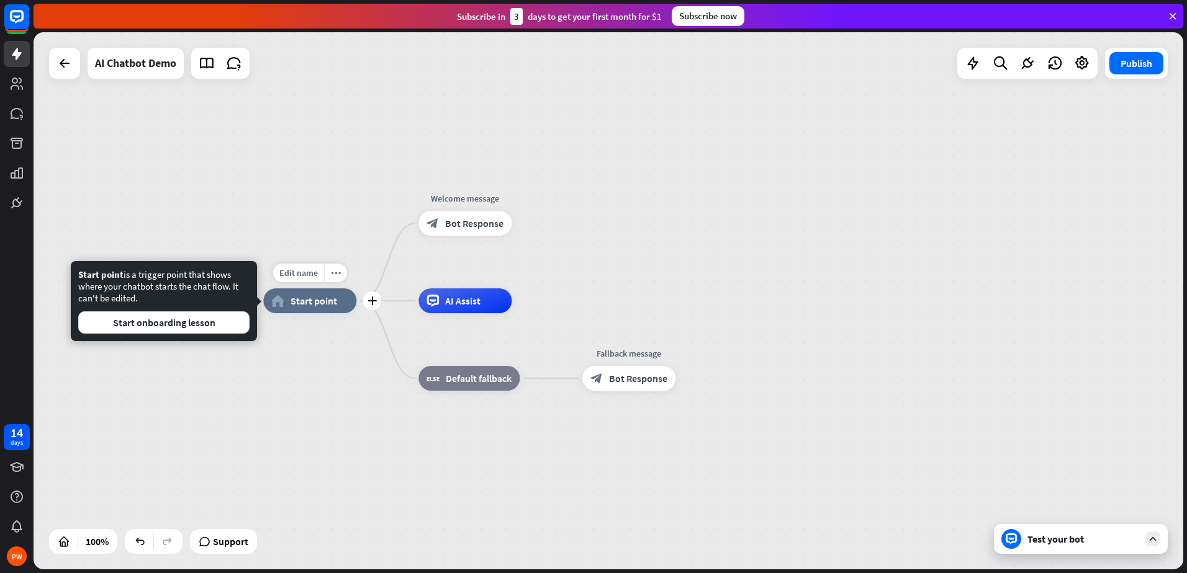
click at [298, 302] on span "Start point" at bounding box center [313, 301] width 47 height 12
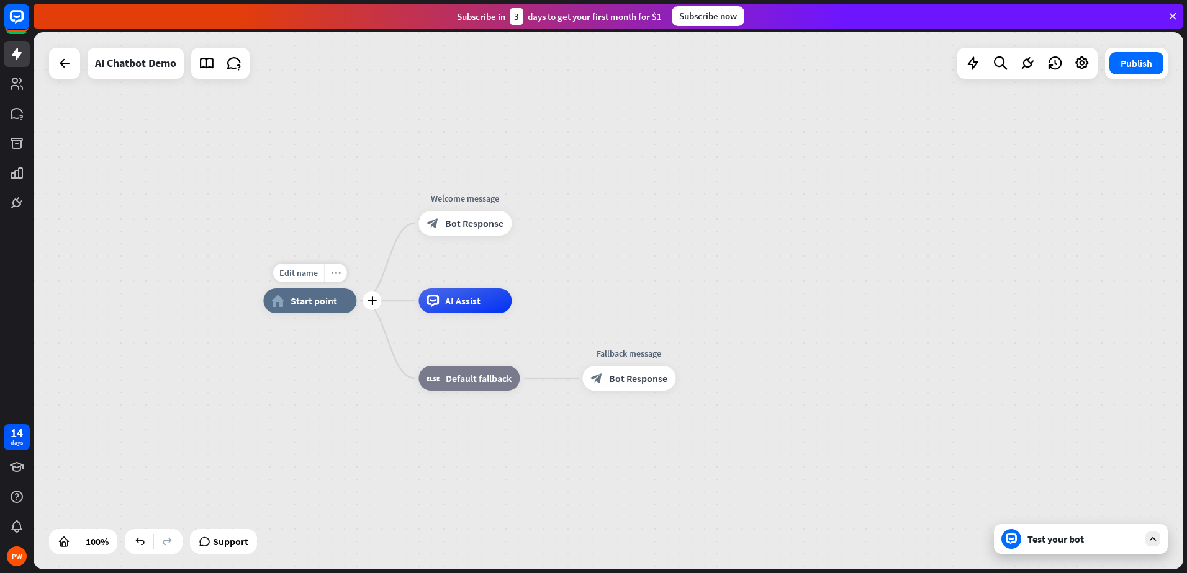
click at [338, 276] on icon "more_horiz" at bounding box center [336, 273] width 10 height 9
click at [308, 289] on div "plus home_2 Start point" at bounding box center [309, 301] width 93 height 25
click at [307, 276] on span "Edit name" at bounding box center [298, 272] width 38 height 11
click at [310, 305] on span "Start point" at bounding box center [313, 301] width 47 height 12
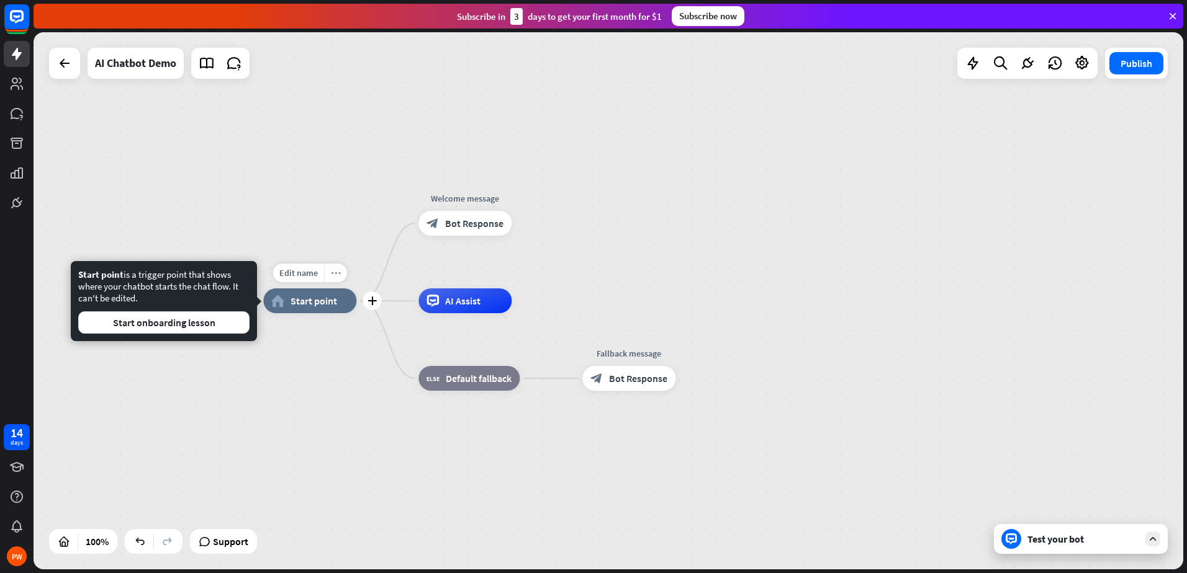
click at [333, 272] on icon "more_horiz" at bounding box center [336, 273] width 10 height 9
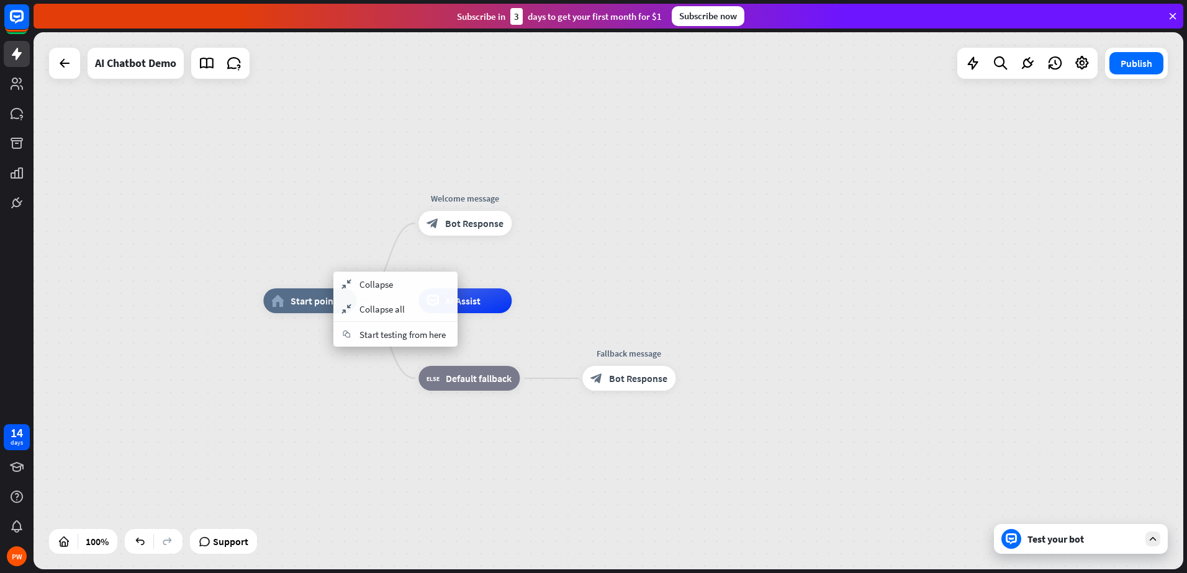
click at [308, 222] on div "home_2 Start point Welcome message block_bot_response Bot Response AI Assist bl…" at bounding box center [608, 300] width 1149 height 537
click at [486, 199] on icon "more_horiz" at bounding box center [491, 195] width 10 height 9
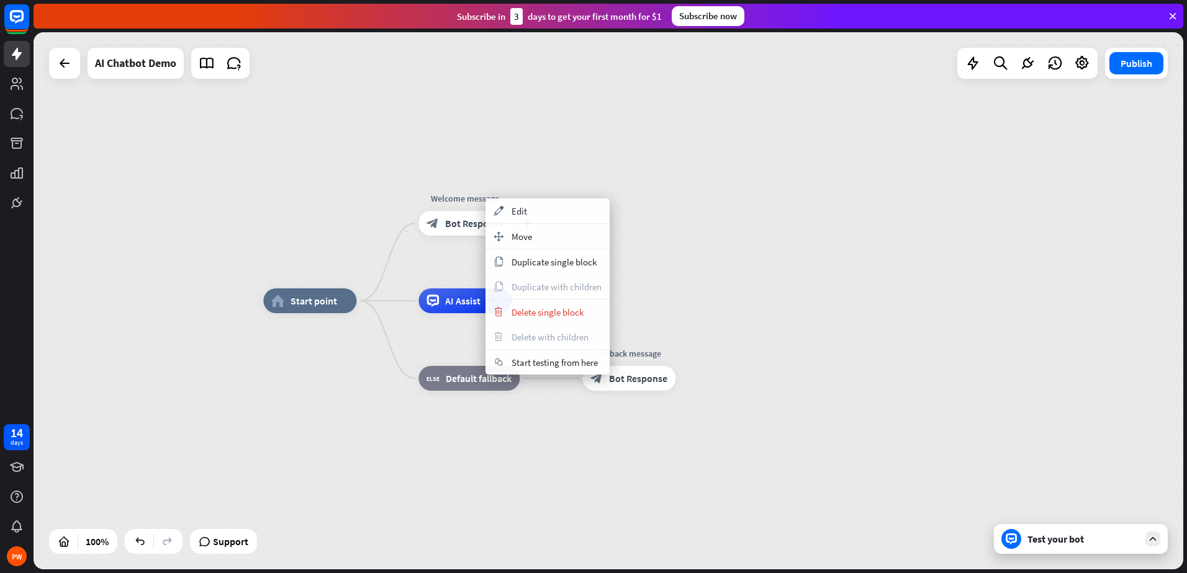
click at [452, 197] on div "Welcome message" at bounding box center [465, 198] width 112 height 12
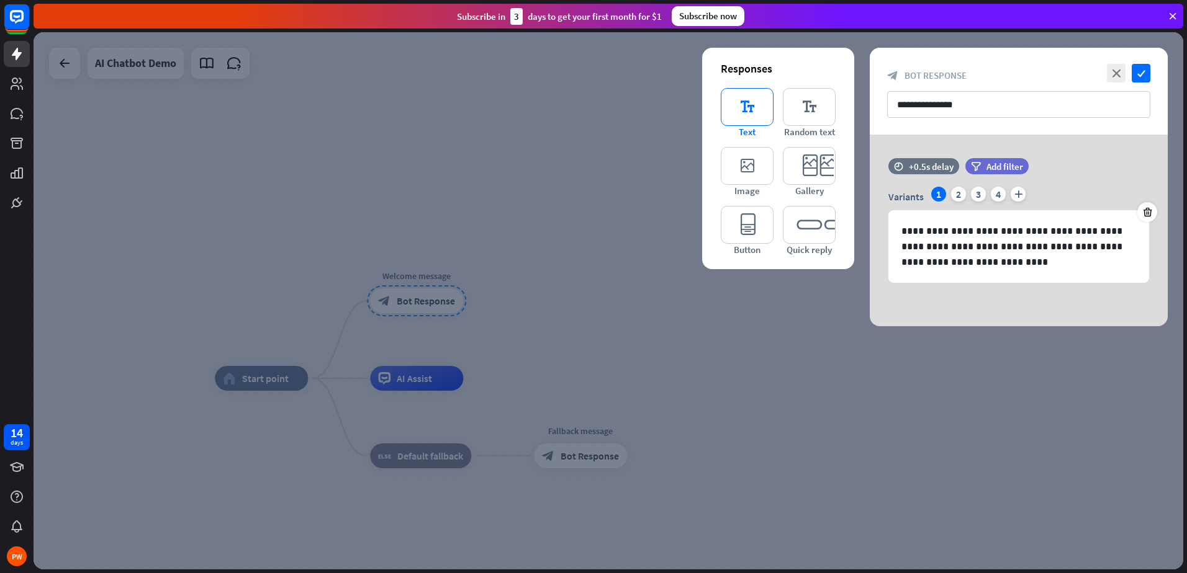
click at [745, 101] on icon "editor_text" at bounding box center [747, 107] width 53 height 38
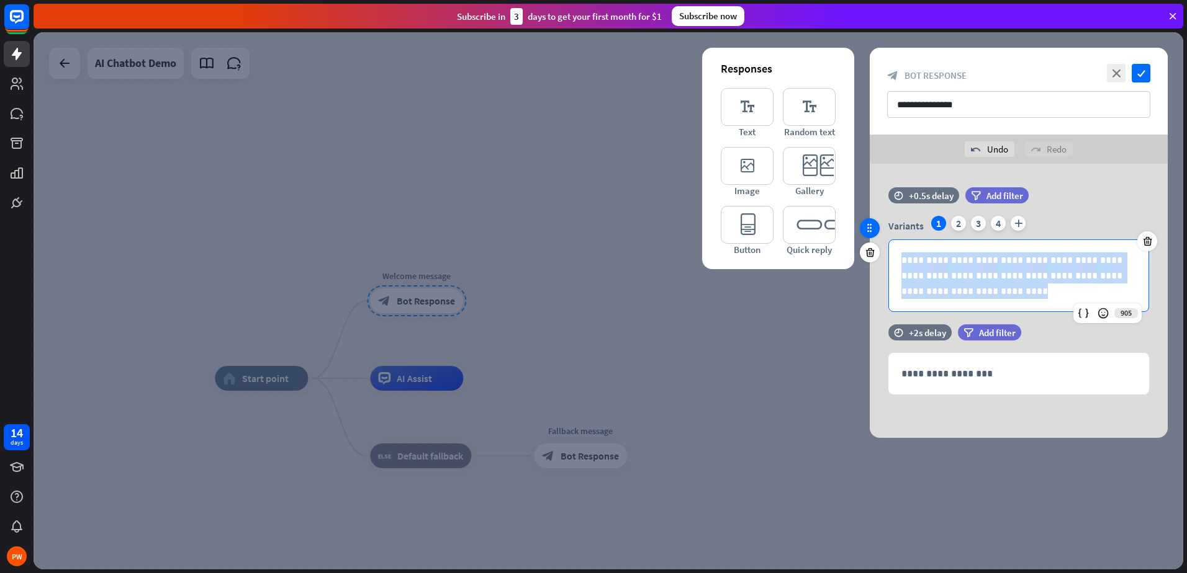
drag, startPoint x: 959, startPoint y: 284, endPoint x: 874, endPoint y: 236, distance: 98.1
click at [874, 236] on div "**********" at bounding box center [1018, 255] width 298 height 137
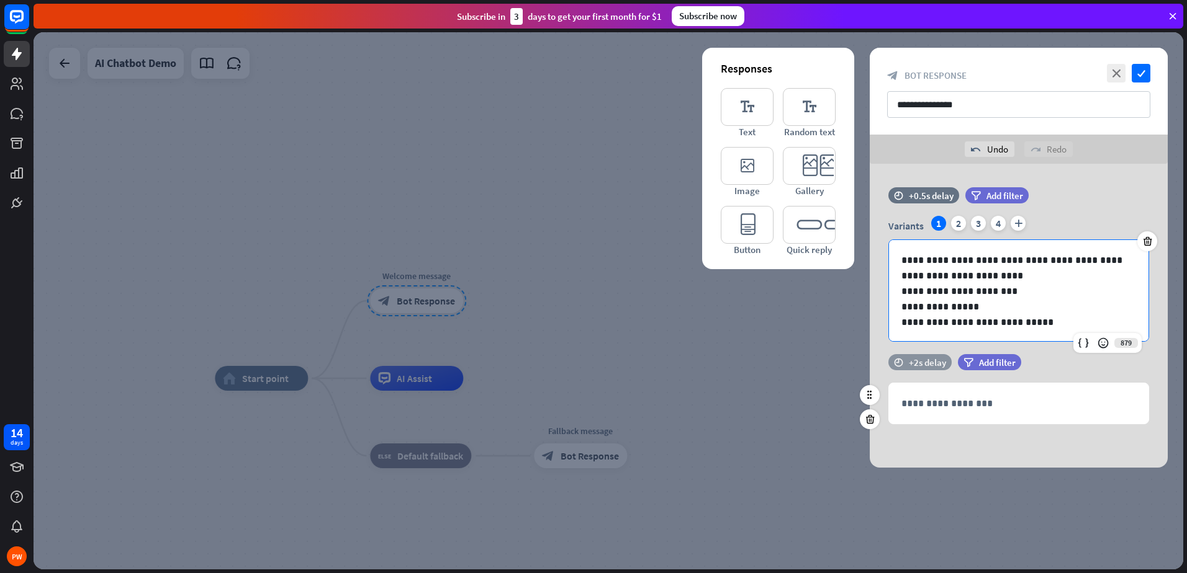
scroll to position [6, 0]
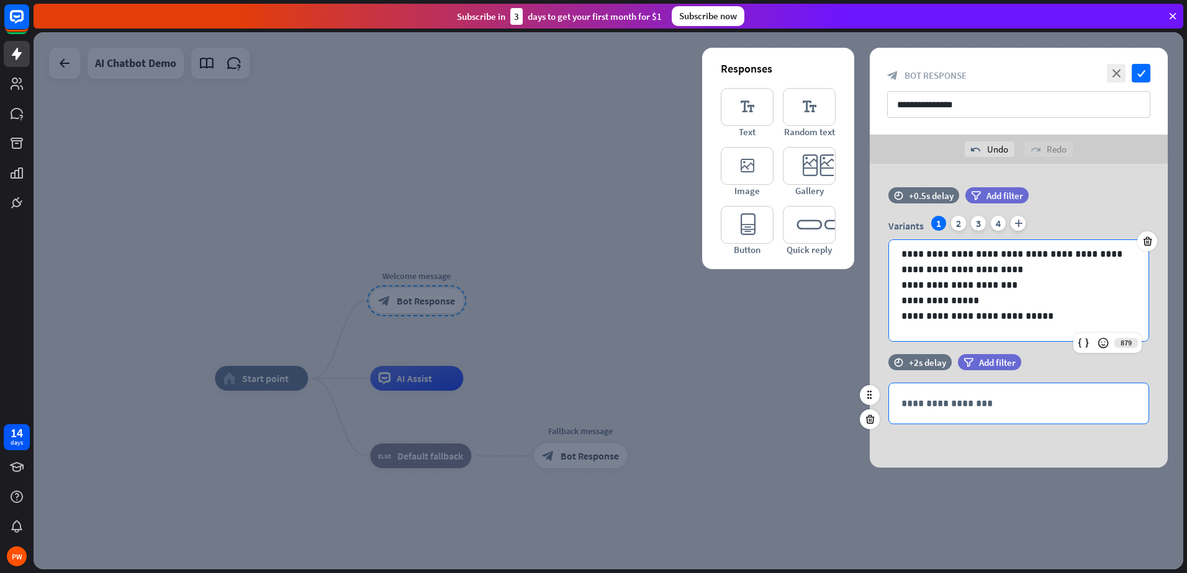
click at [928, 400] on p "**********" at bounding box center [1018, 404] width 235 height 16
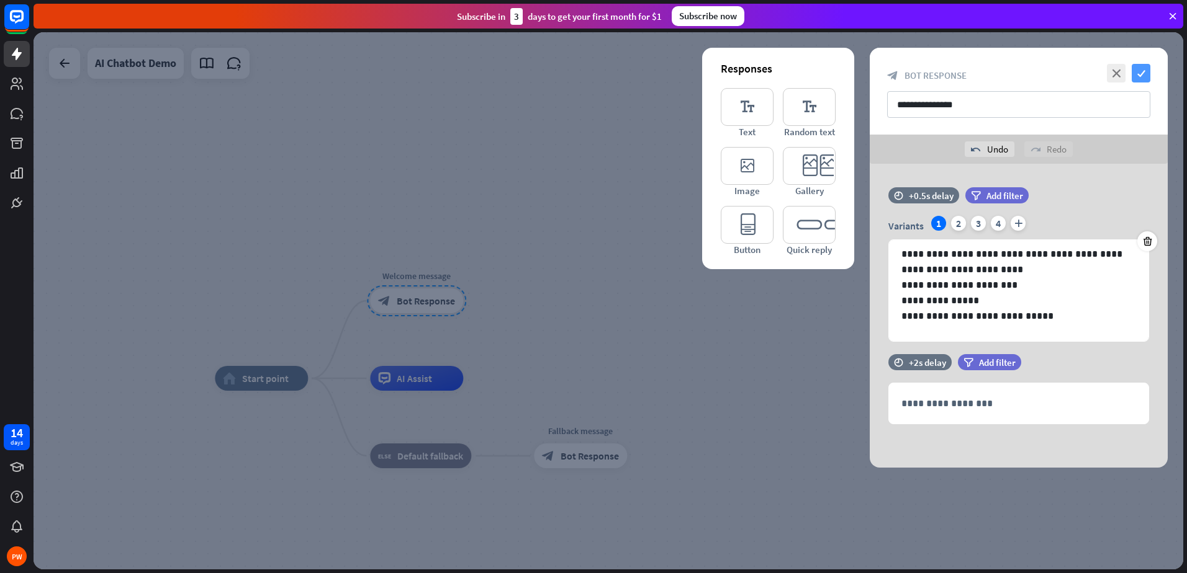
click at [1140, 73] on icon "check" at bounding box center [1140, 73] width 19 height 19
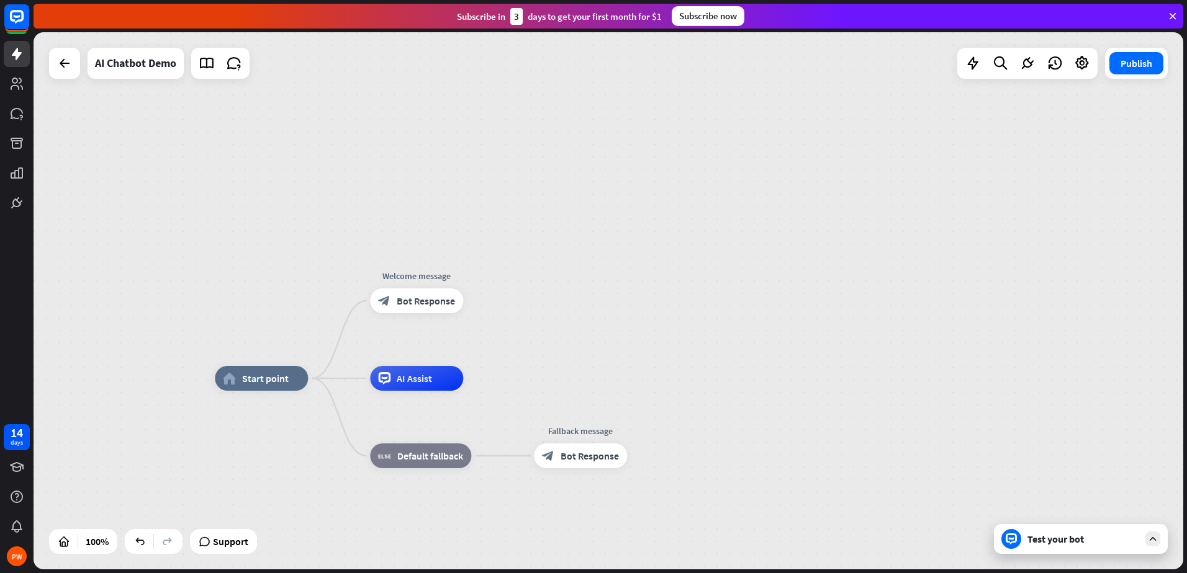
click at [1081, 541] on div "Test your bot" at bounding box center [1083, 539] width 112 height 12
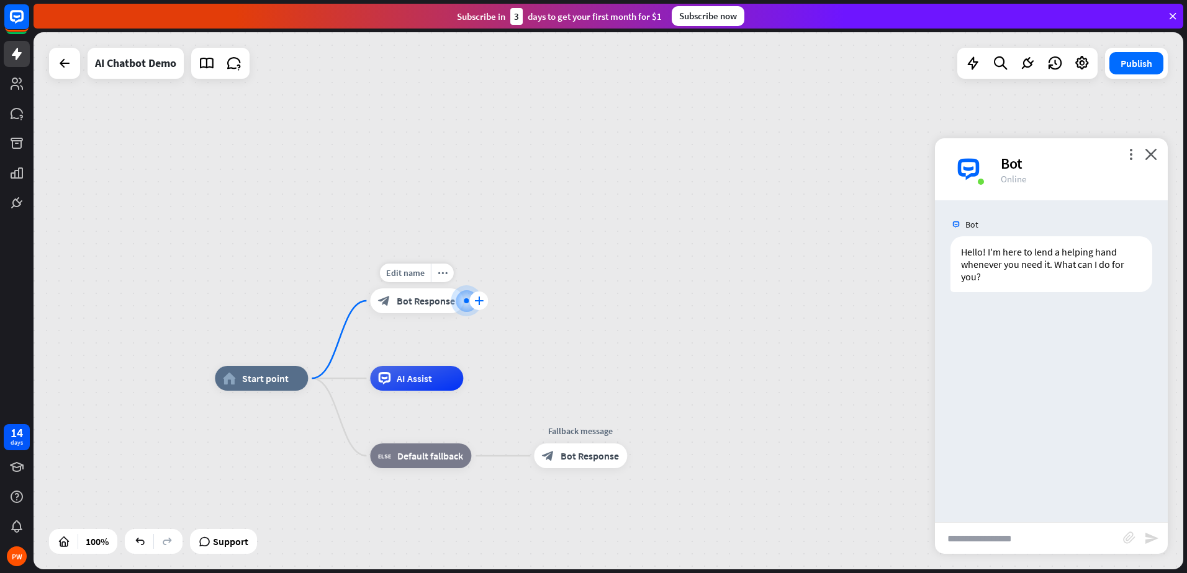
click at [474, 299] on icon "plus" at bounding box center [478, 301] width 9 height 9
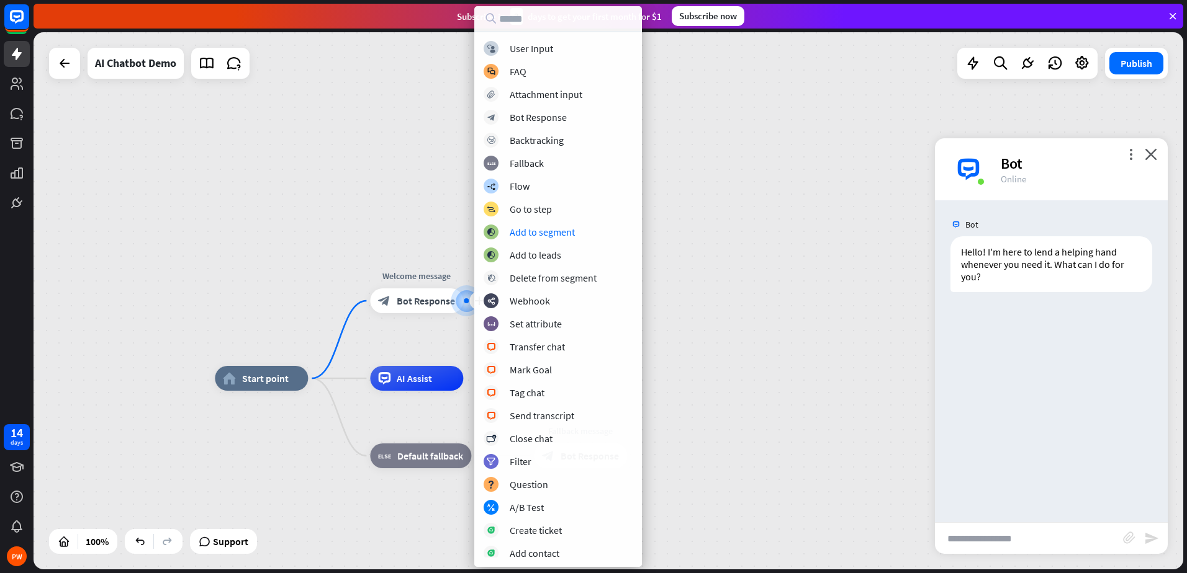
click at [714, 258] on div "home_2 Start point plus Welcome message block_bot_response Bot Response AI Assi…" at bounding box center [608, 300] width 1149 height 537
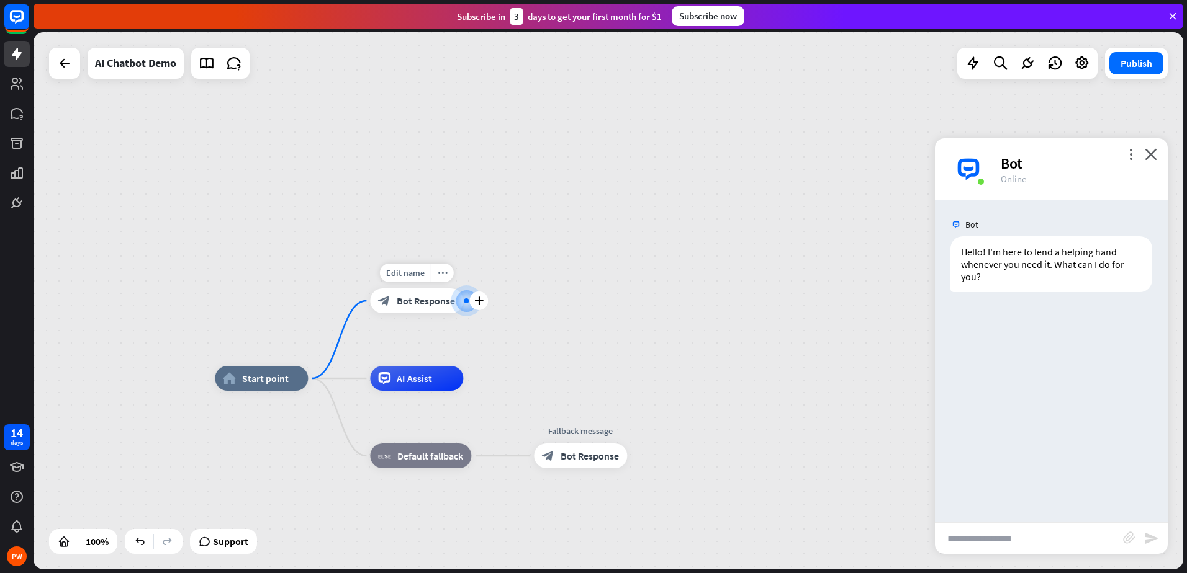
click at [412, 305] on span "Bot Response" at bounding box center [426, 301] width 58 height 12
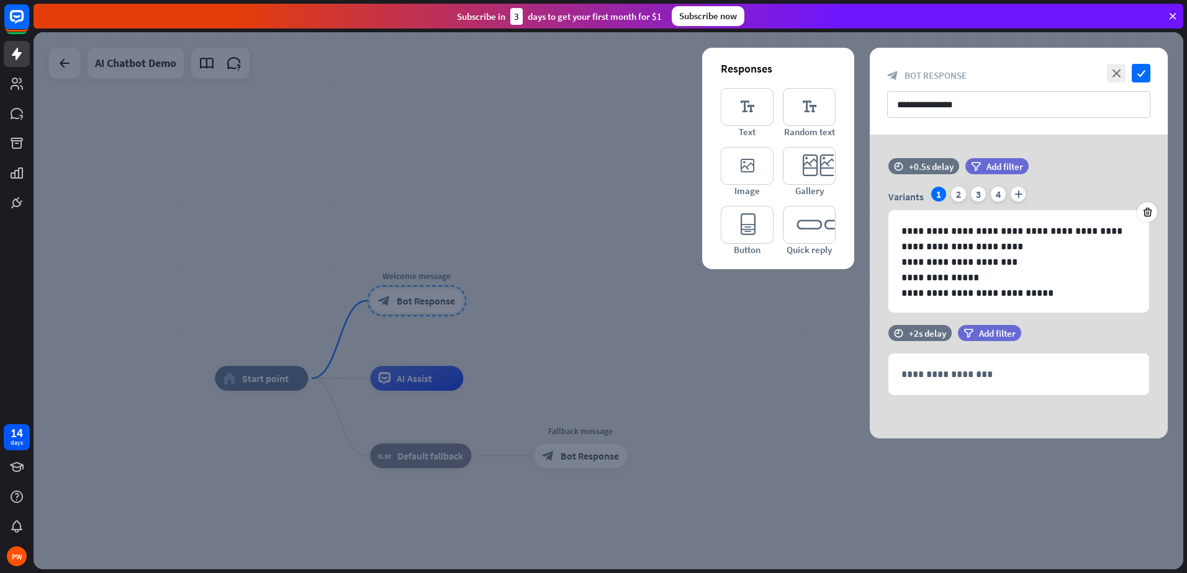
click at [734, 348] on div at bounding box center [608, 300] width 1149 height 537
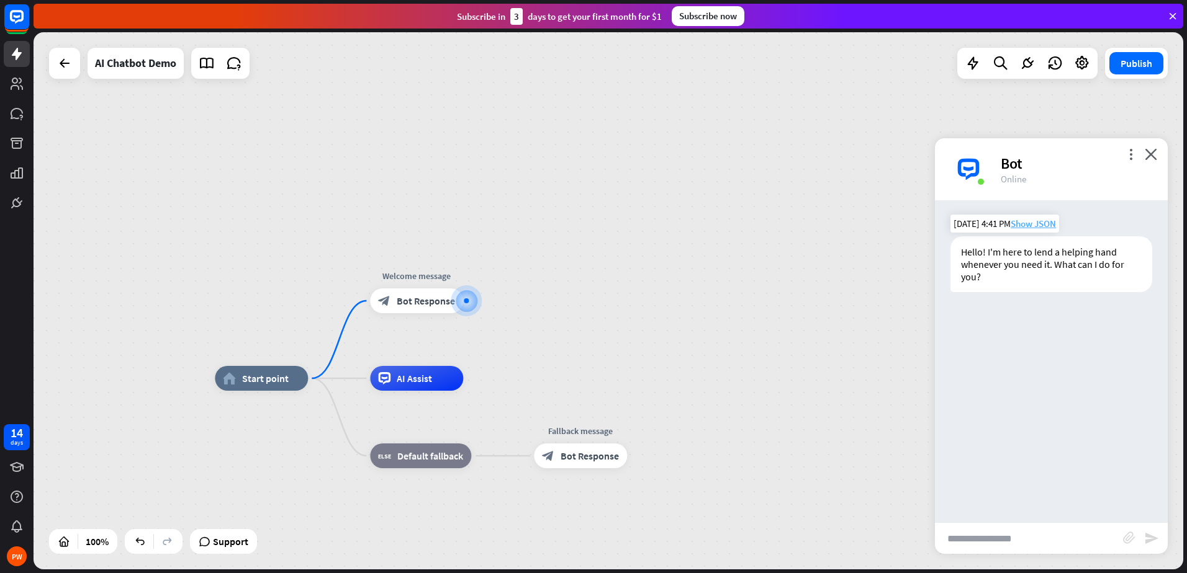
click at [1025, 225] on span "Show JSON" at bounding box center [1032, 224] width 45 height 12
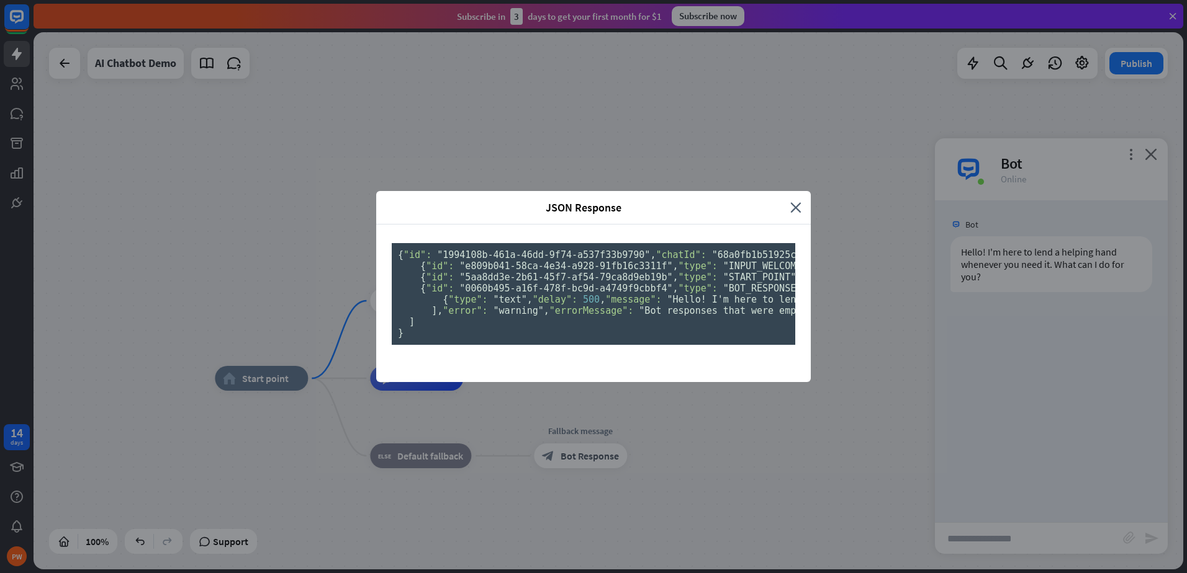
click at [600, 345] on pre "{ "id": "1994108b-461a-46dd-9f74-a537f33b9790" , "chatId": "68a0fb1b51925c00070…" at bounding box center [593, 294] width 403 height 102
click at [775, 200] on span "JSON Response" at bounding box center [582, 207] width 395 height 14
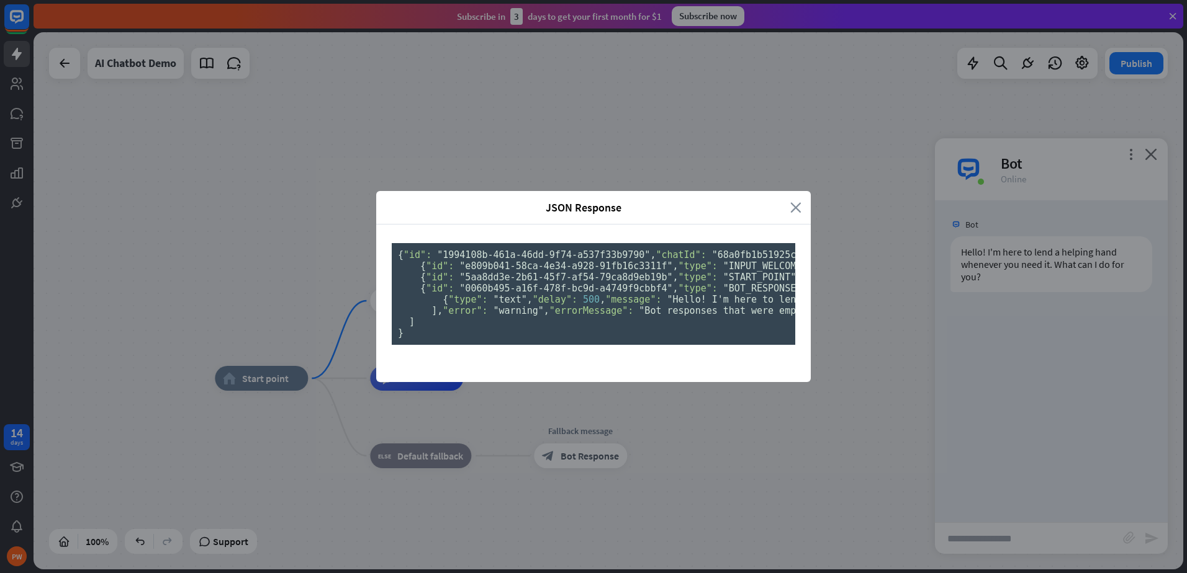
click at [790, 200] on icon "close" at bounding box center [795, 207] width 11 height 14
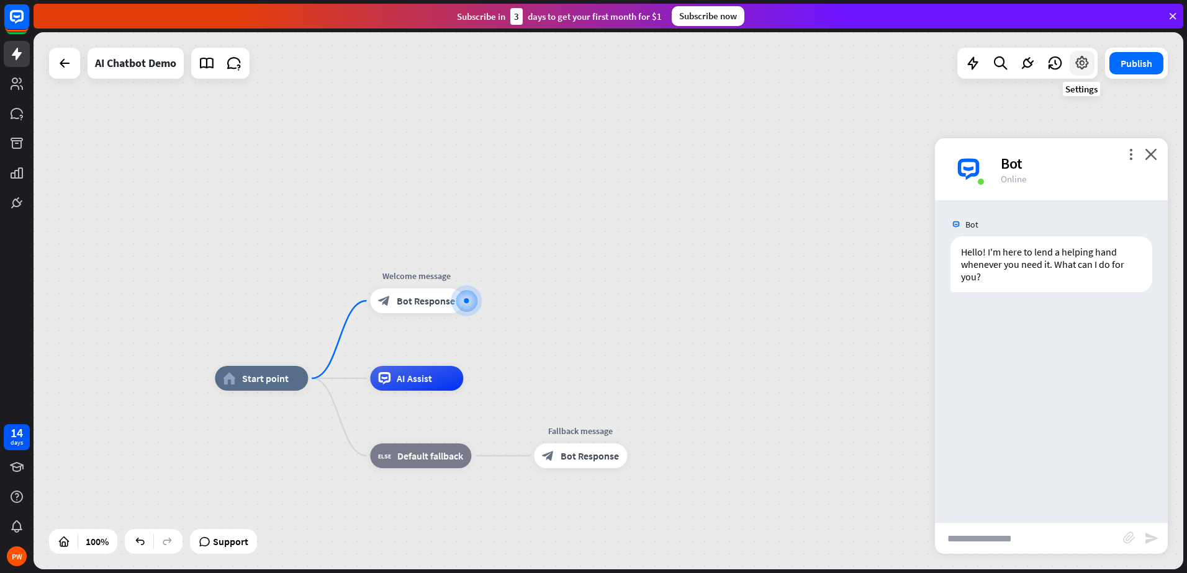
click at [1085, 62] on icon at bounding box center [1082, 63] width 16 height 16
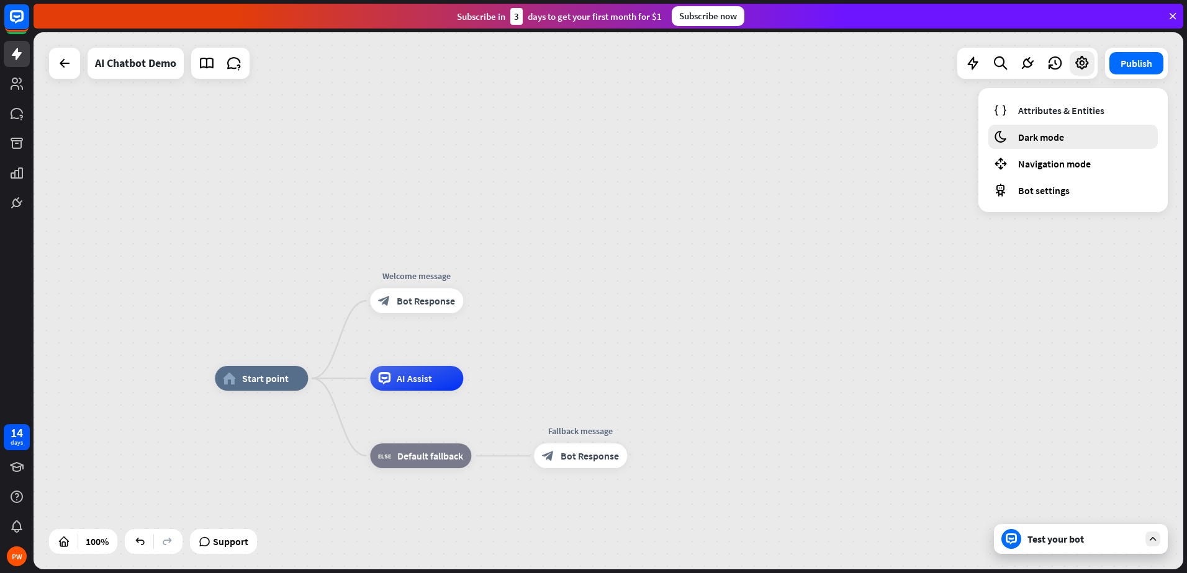
click at [1041, 135] on span "Dark mode" at bounding box center [1041, 137] width 46 height 12
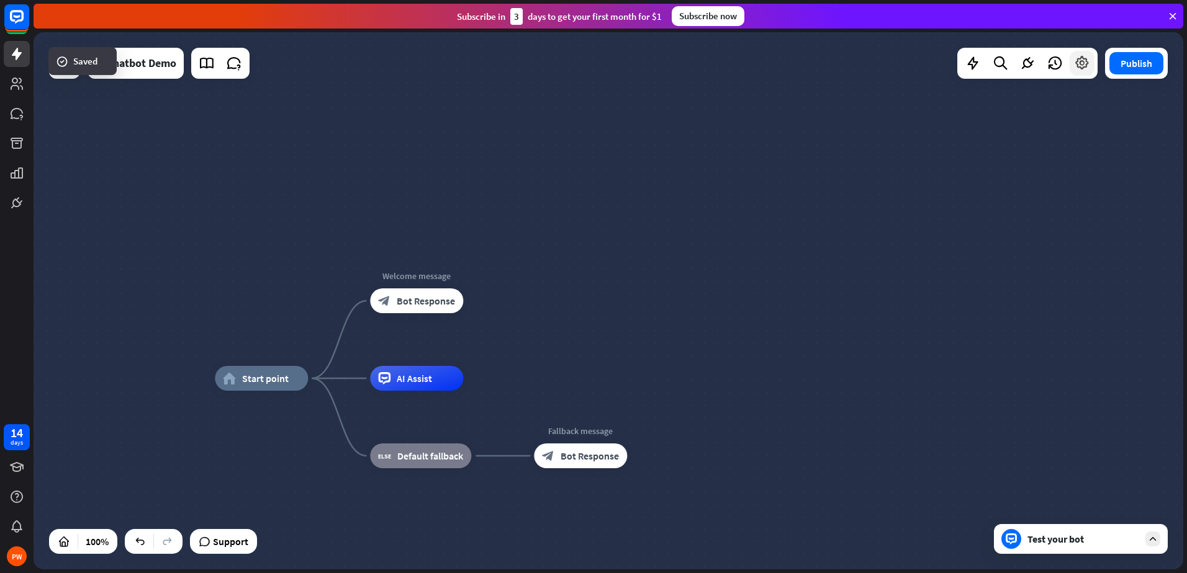
click at [1083, 65] on icon at bounding box center [1082, 63] width 16 height 16
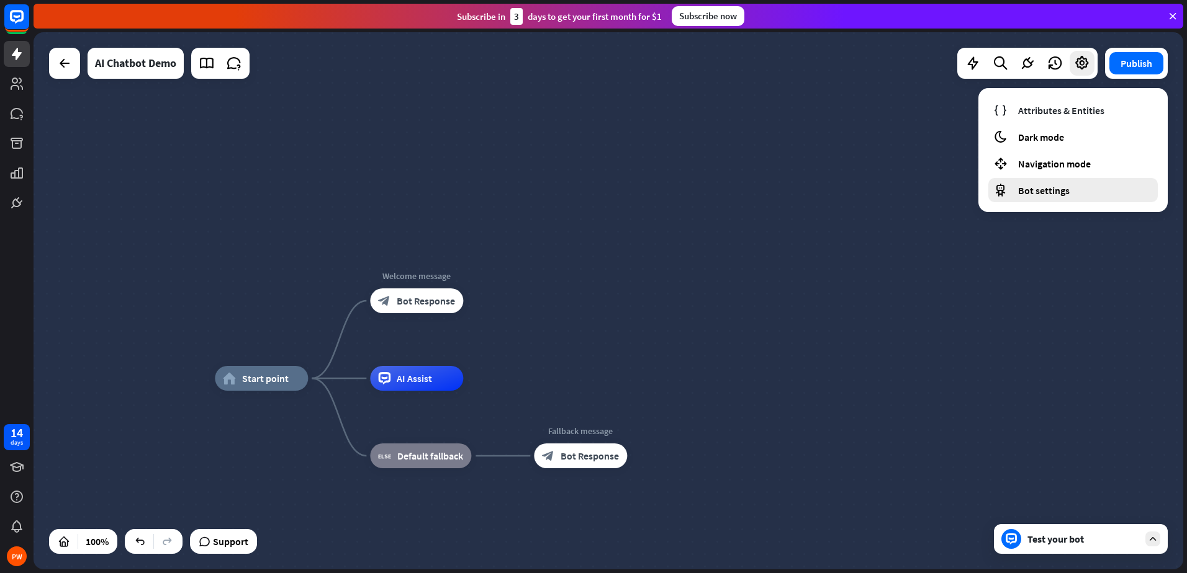
click at [1029, 187] on span "Bot settings" at bounding box center [1044, 190] width 52 height 12
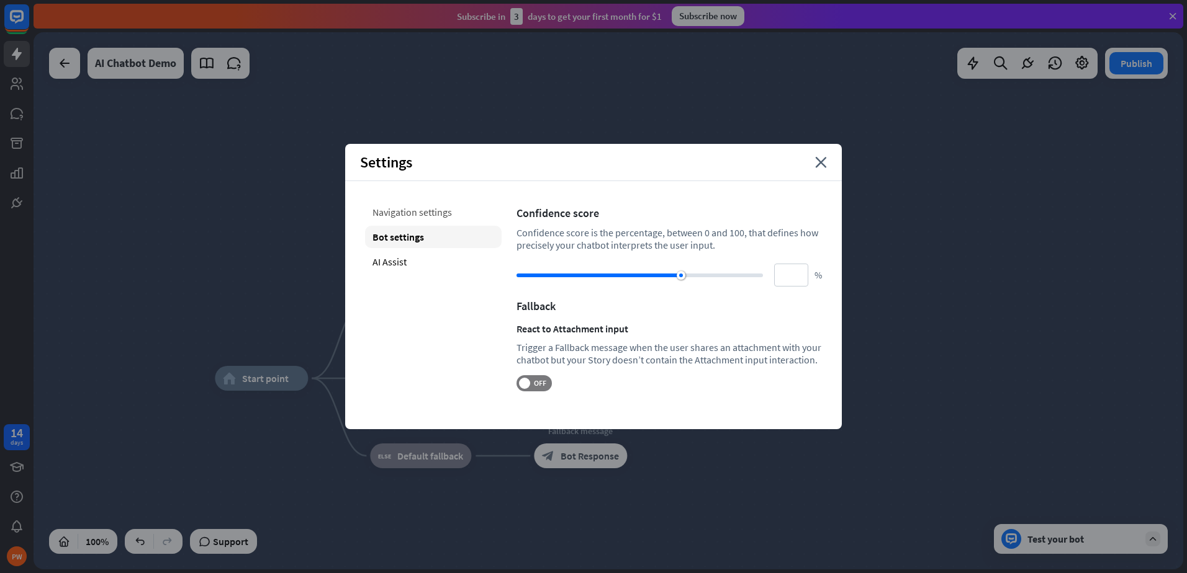
click at [402, 214] on div "Navigation settings" at bounding box center [433, 212] width 137 height 22
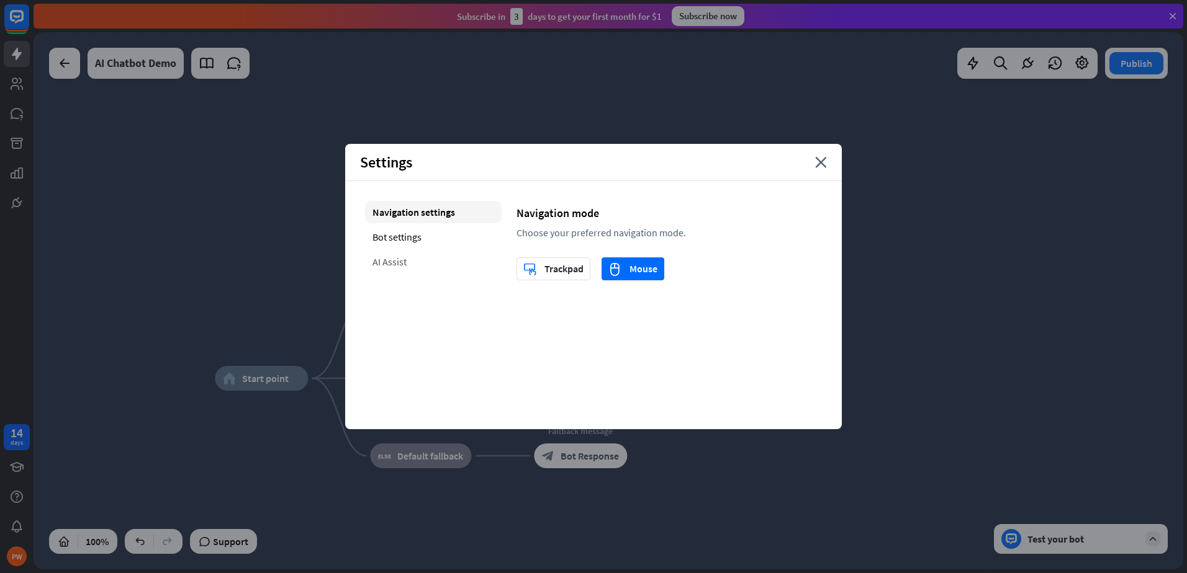
click at [393, 264] on div "AI Assist" at bounding box center [433, 262] width 137 height 22
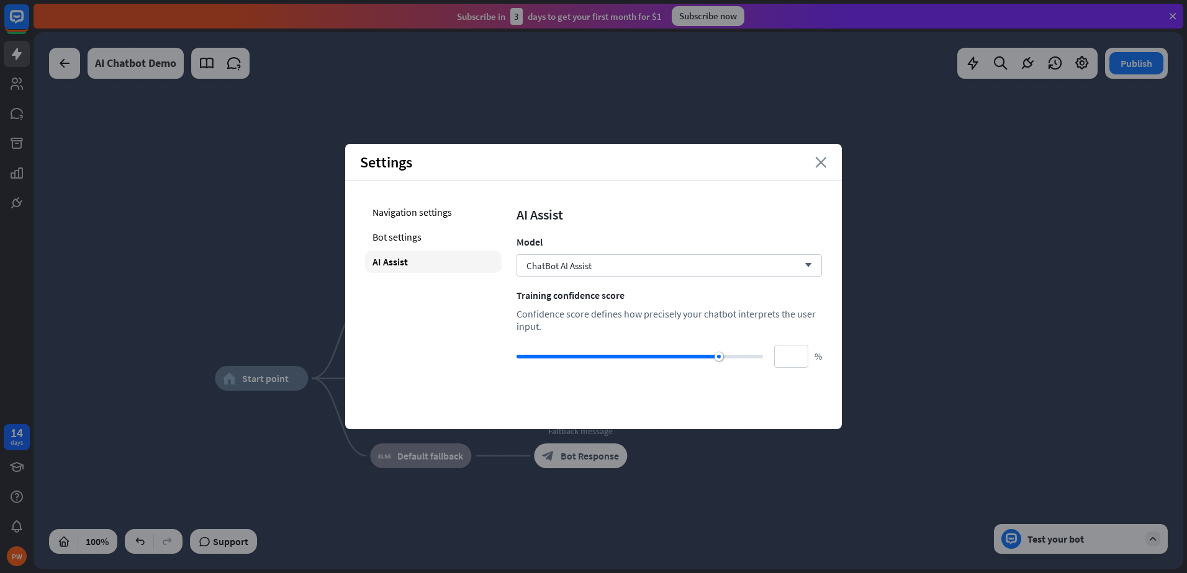
click at [825, 160] on icon "close" at bounding box center [821, 162] width 12 height 11
